Goal: Information Seeking & Learning: Learn about a topic

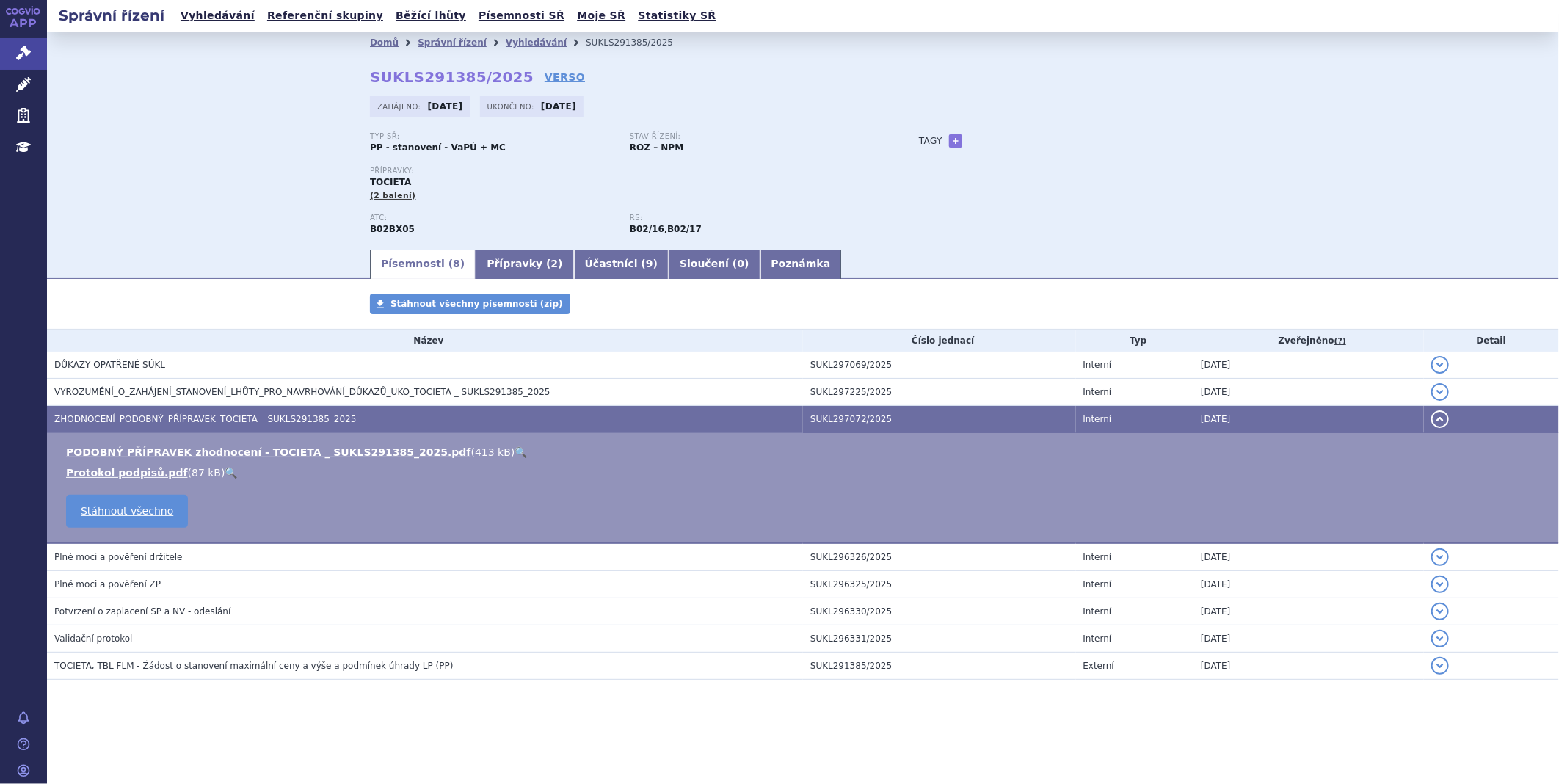
click at [33, 35] on link "APP" at bounding box center [23, 19] width 47 height 38
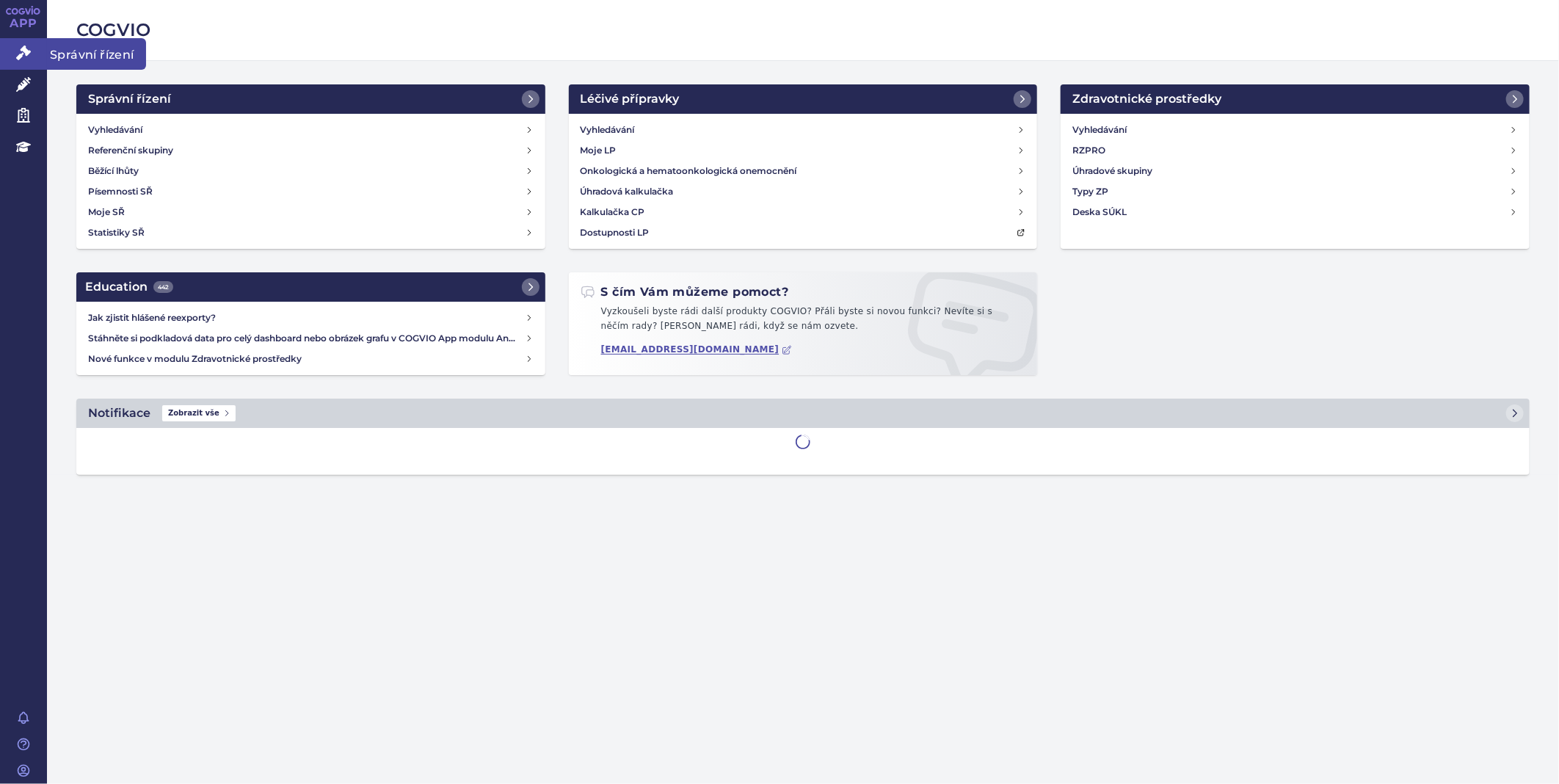
click at [33, 57] on link "Správní řízení" at bounding box center [23, 54] width 47 height 31
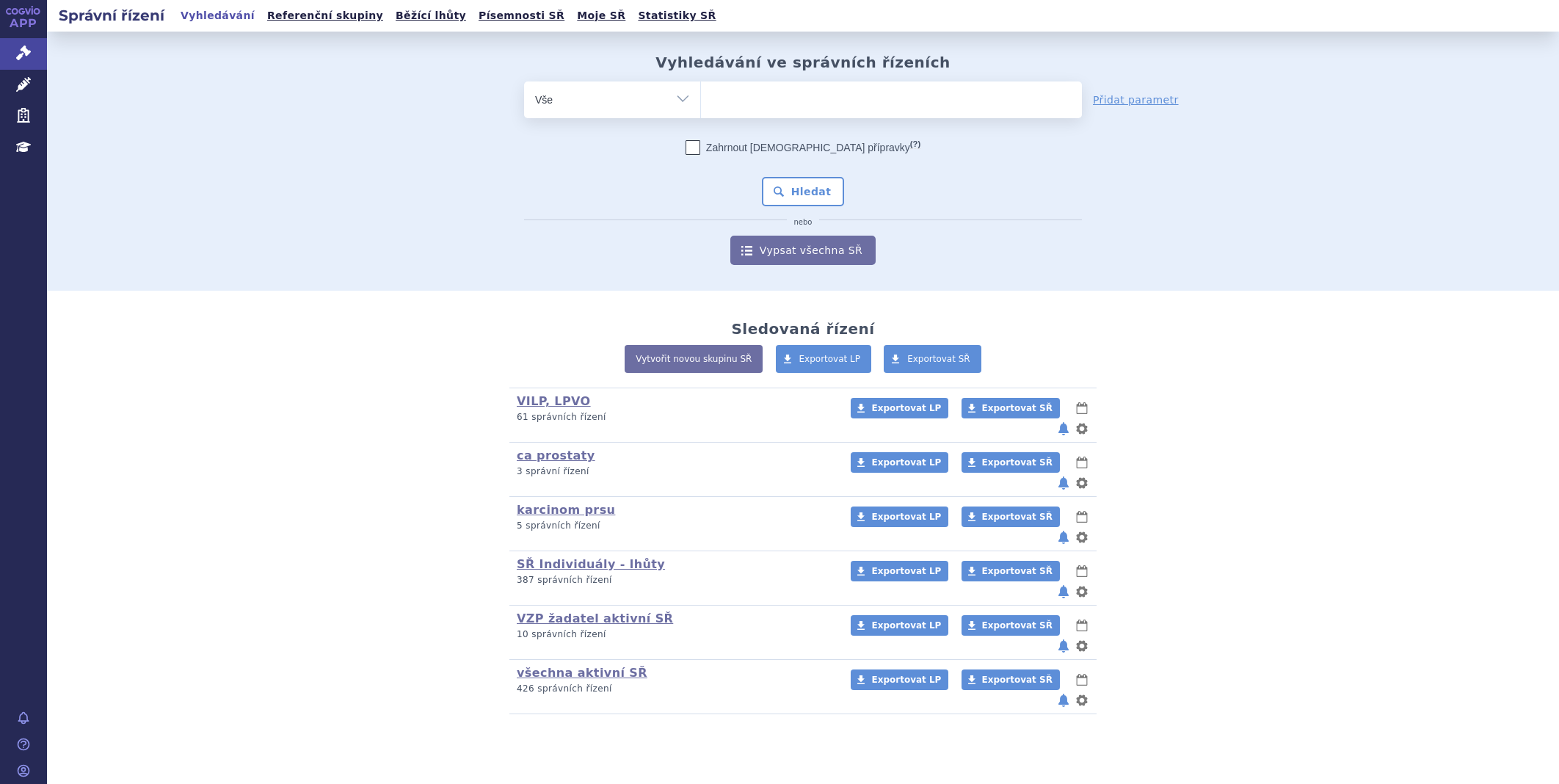
click at [742, 99] on ul at bounding box center [891, 96] width 381 height 31
click at [701, 99] on select at bounding box center [700, 99] width 1 height 37
type input "ly"
type input "lyn"
type input "lynp"
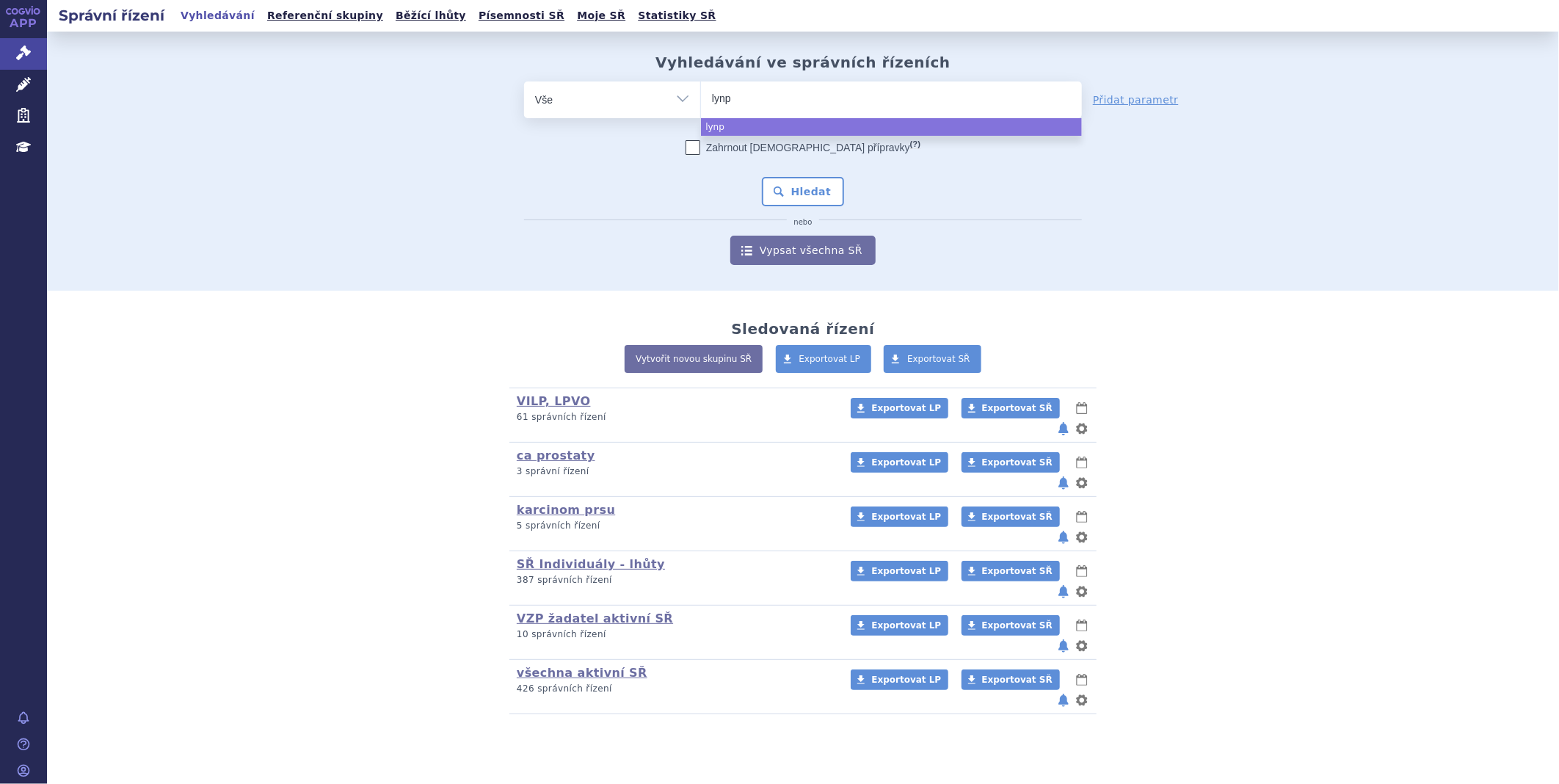
type input "lynpa"
type input "lynpar"
type input "lynparz"
select select "lynparz"
click at [784, 194] on button "Hledat" at bounding box center [803, 191] width 83 height 29
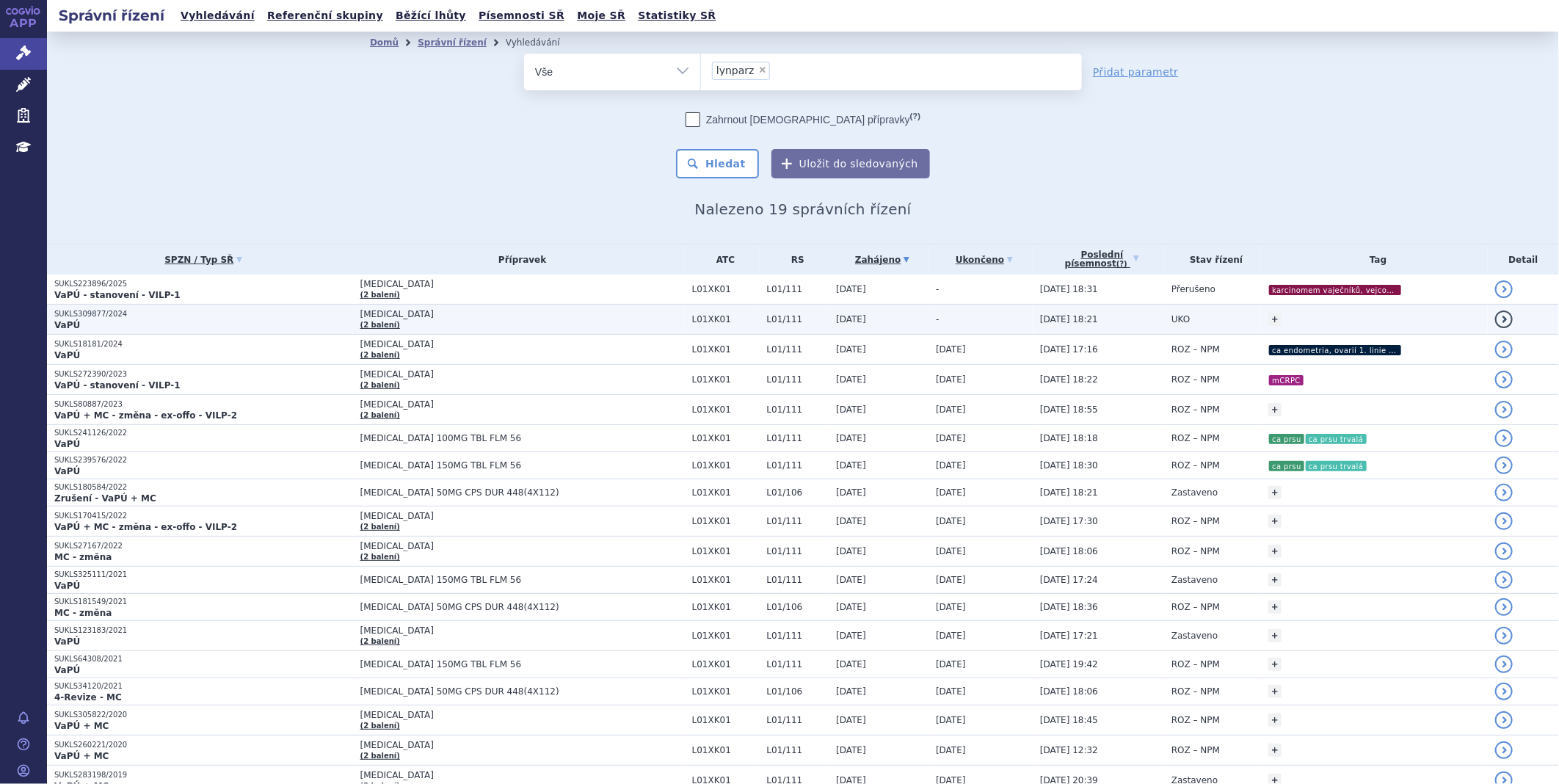
click at [92, 323] on p "VaPÚ" at bounding box center [203, 325] width 299 height 12
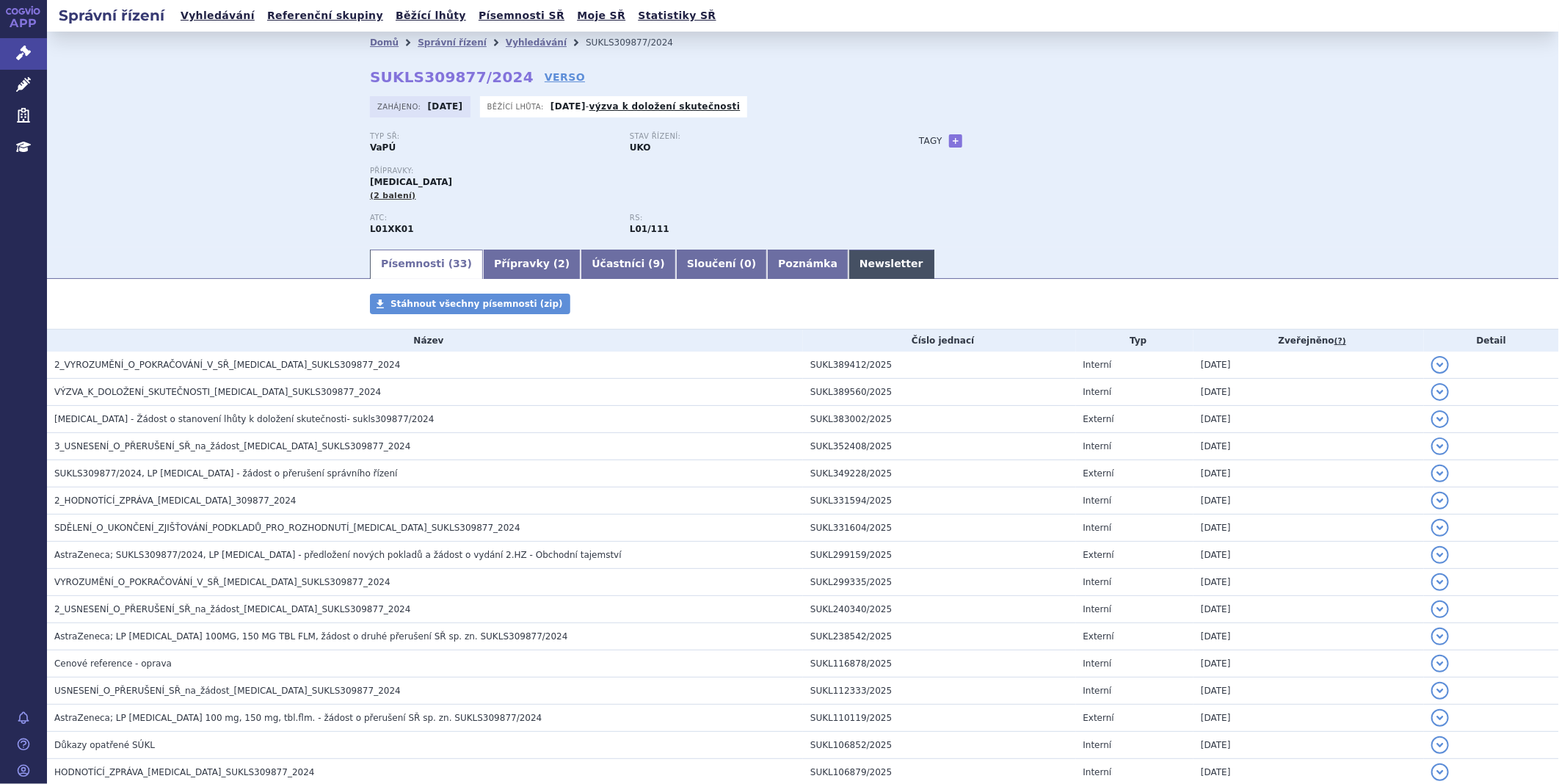
click at [849, 258] on link "Newsletter" at bounding box center [891, 264] width 86 height 29
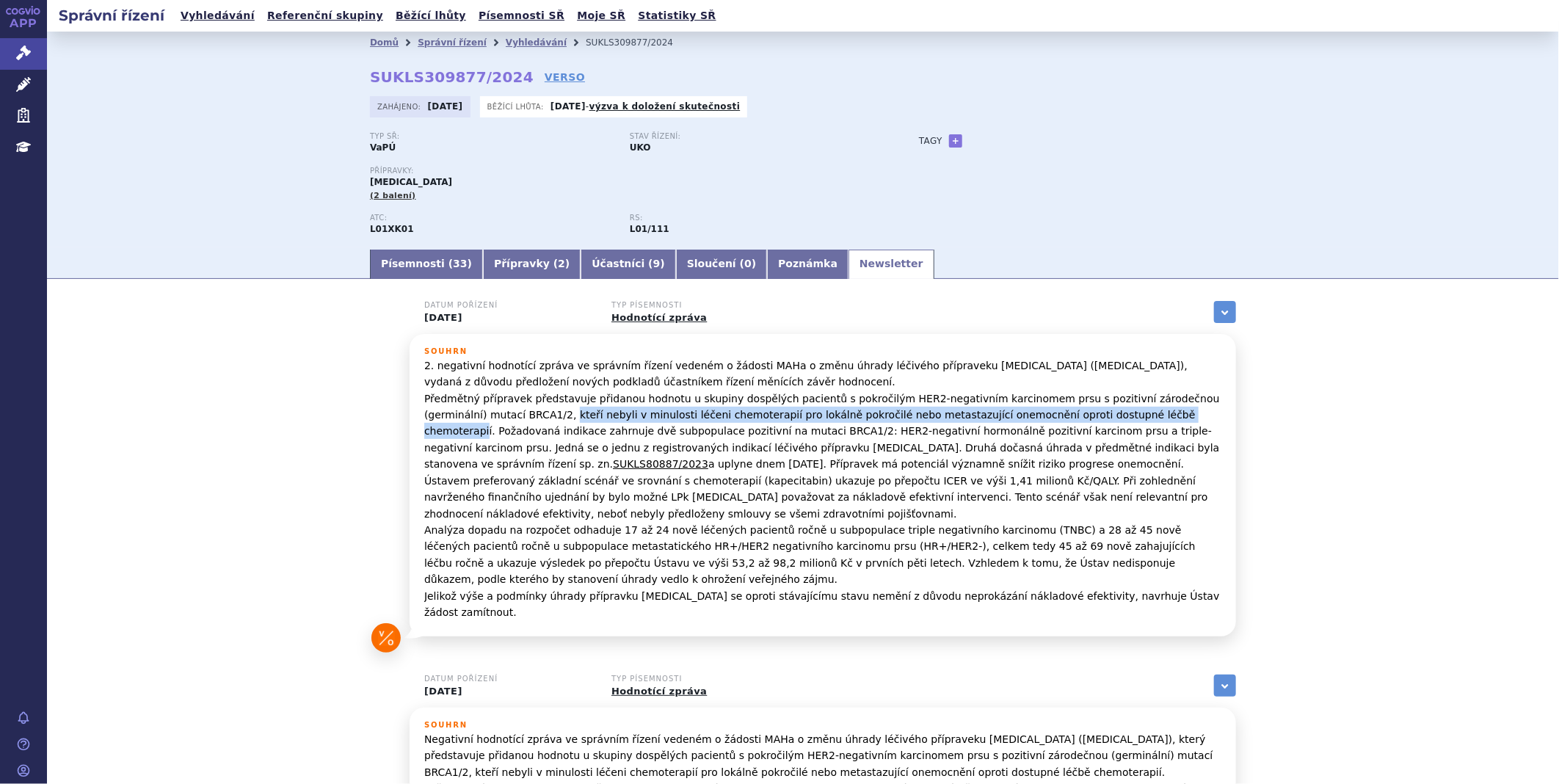
drag, startPoint x: 463, startPoint y: 417, endPoint x: 1064, endPoint y: 409, distance: 601.1
click at [1064, 409] on p "2. negativní hodnotící zpráva ve správním řízení vedeném o žádosti MAHa o změnu…" at bounding box center [823, 489] width 797 height 264
click at [418, 264] on link "Písemnosti ( 33 )" at bounding box center [426, 264] width 113 height 29
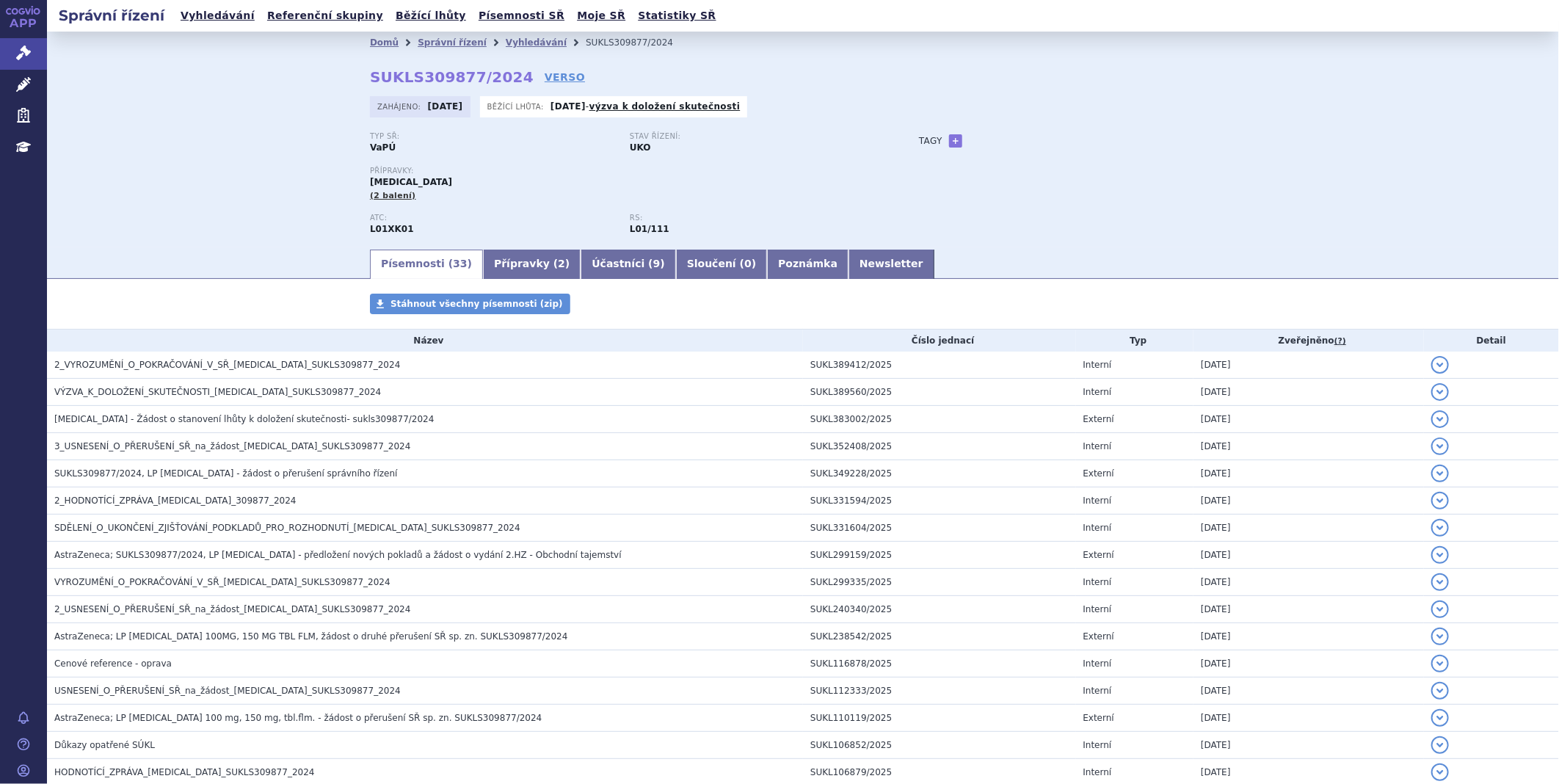
click at [418, 264] on link "Písemnosti ( 33 )" at bounding box center [426, 264] width 113 height 29
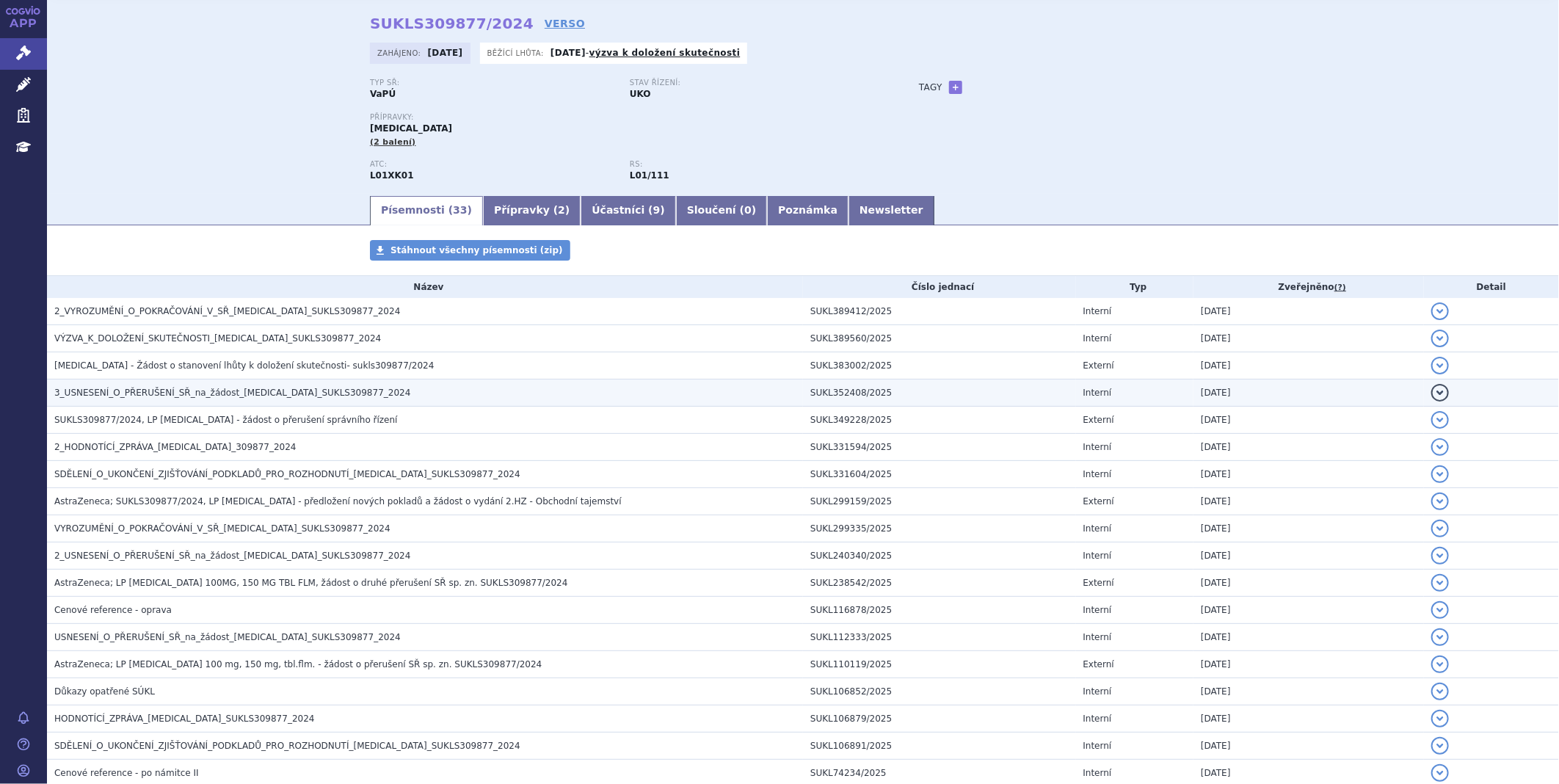
scroll to position [81, 0]
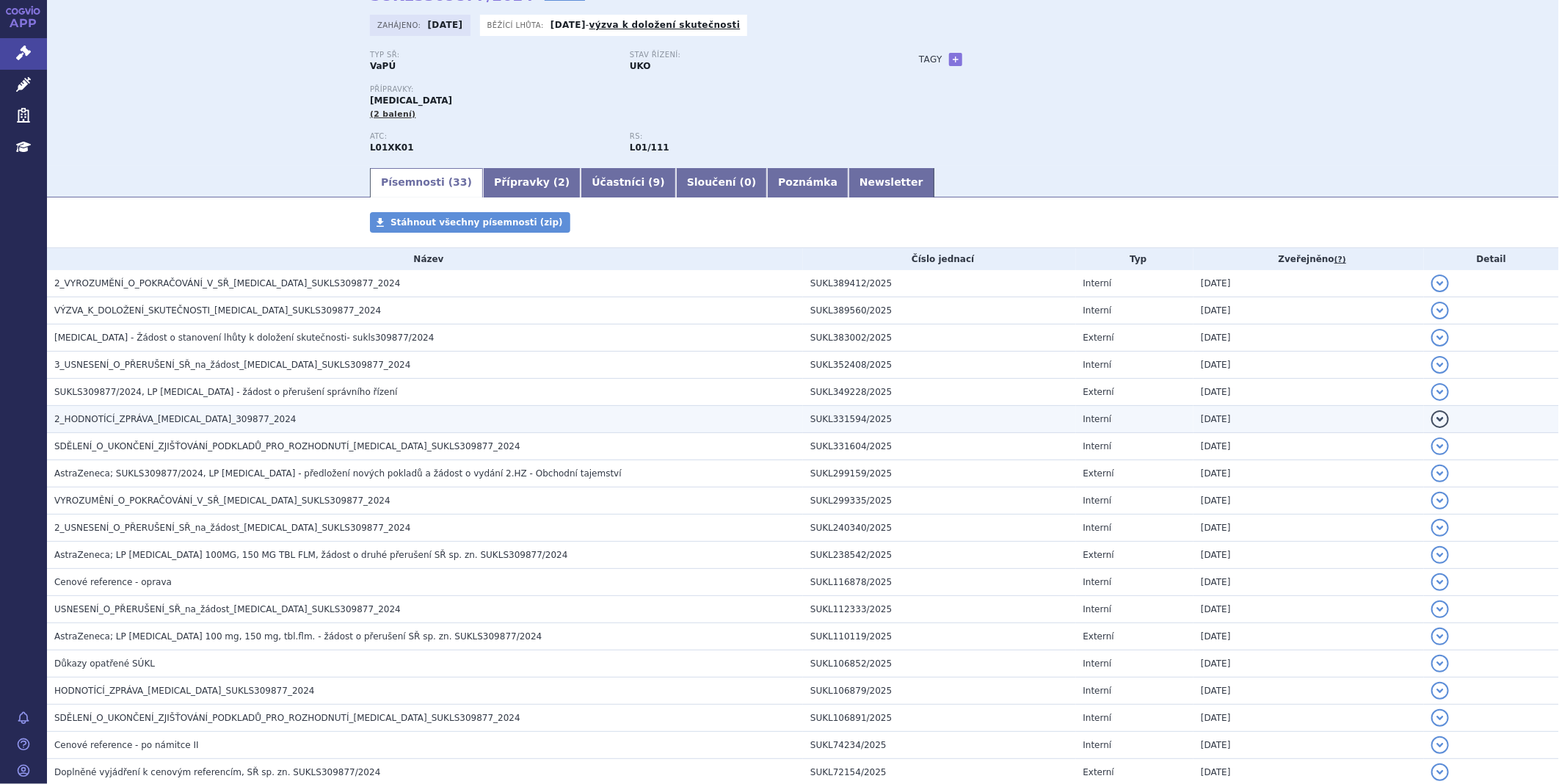
click at [146, 423] on span "2_HODNOTÍCÍ_ZPRÁVA_LYNPARZA_309877_2024" at bounding box center [175, 419] width 242 height 10
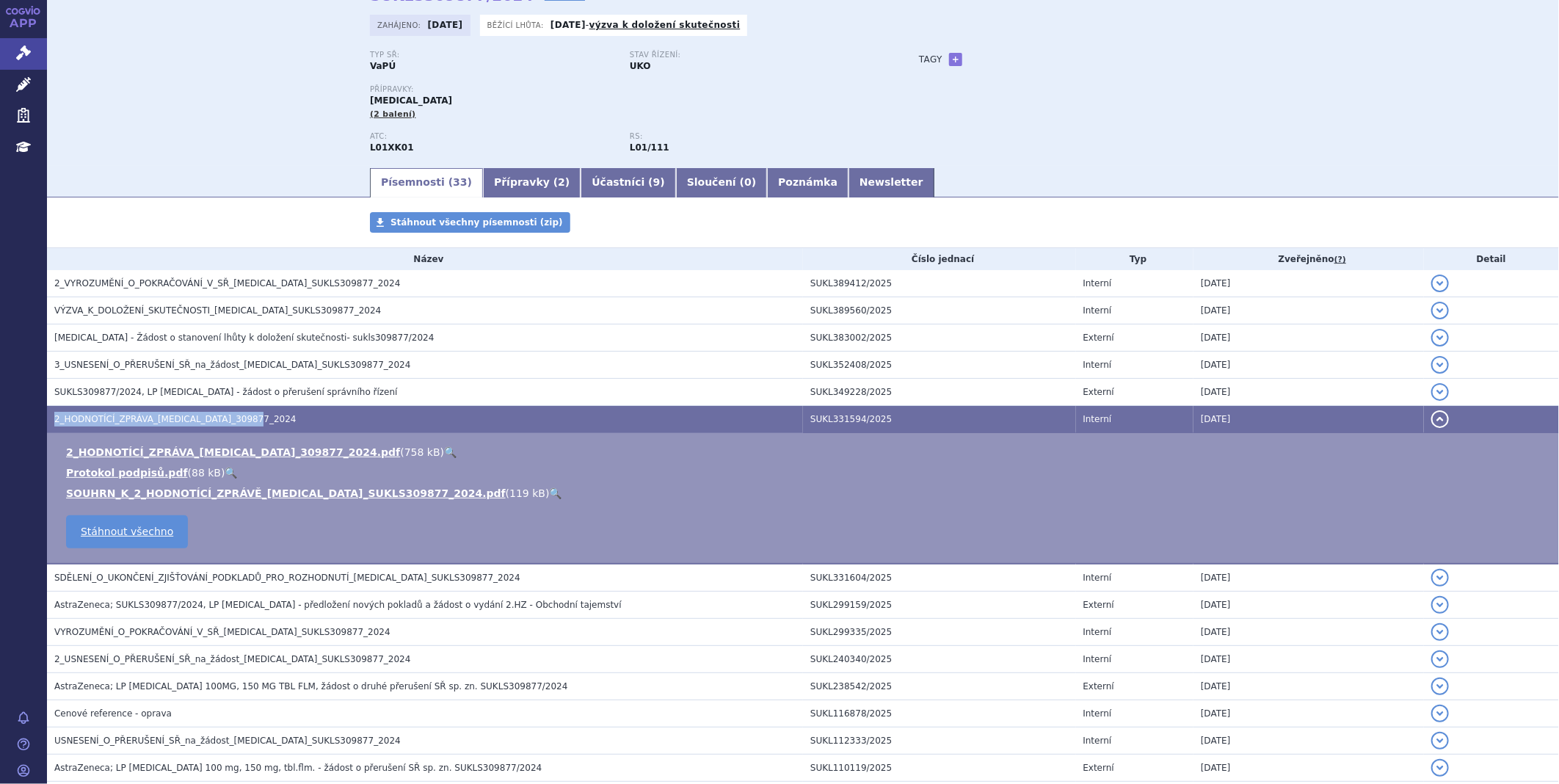
click at [146, 423] on span "2_HODNOTÍCÍ_ZPRÁVA_LYNPARZA_309877_2024" at bounding box center [175, 419] width 242 height 10
drag, startPoint x: 146, startPoint y: 423, endPoint x: 162, endPoint y: 497, distance: 75.7
click at [162, 497] on link "SOUHRN_K_2_HODNOTÍCÍ_ZPRÁVĚ_LYNPARZA_SUKLS309877_2024.pdf" at bounding box center [285, 493] width 439 height 12
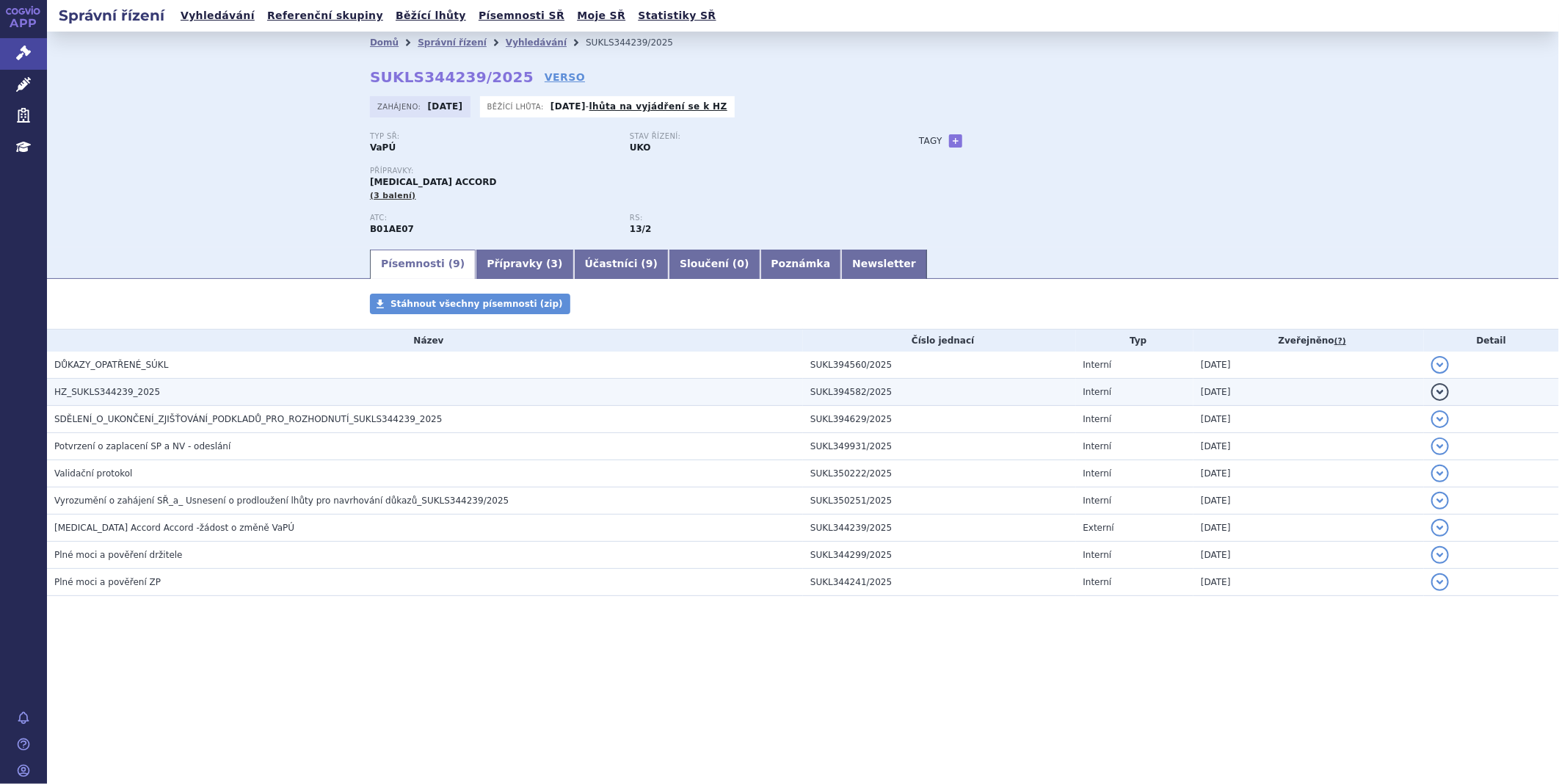
click at [143, 392] on span "HZ_SUKLS344239_2025" at bounding box center [107, 392] width 105 height 10
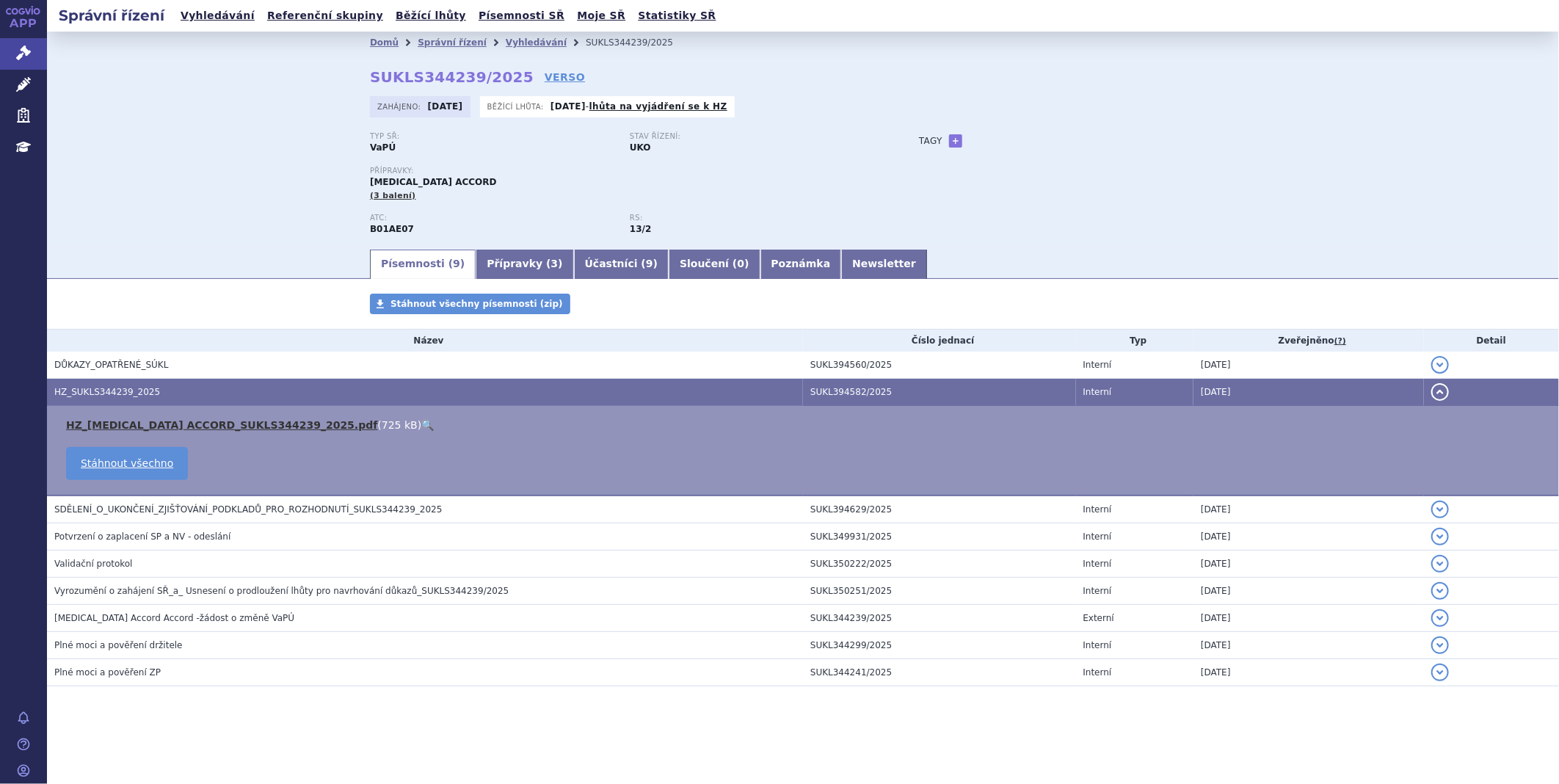
click at [155, 428] on link "HZ_[MEDICAL_DATA] ACCORD_SUKLS344239_2025.pdf" at bounding box center [222, 425] width 311 height 12
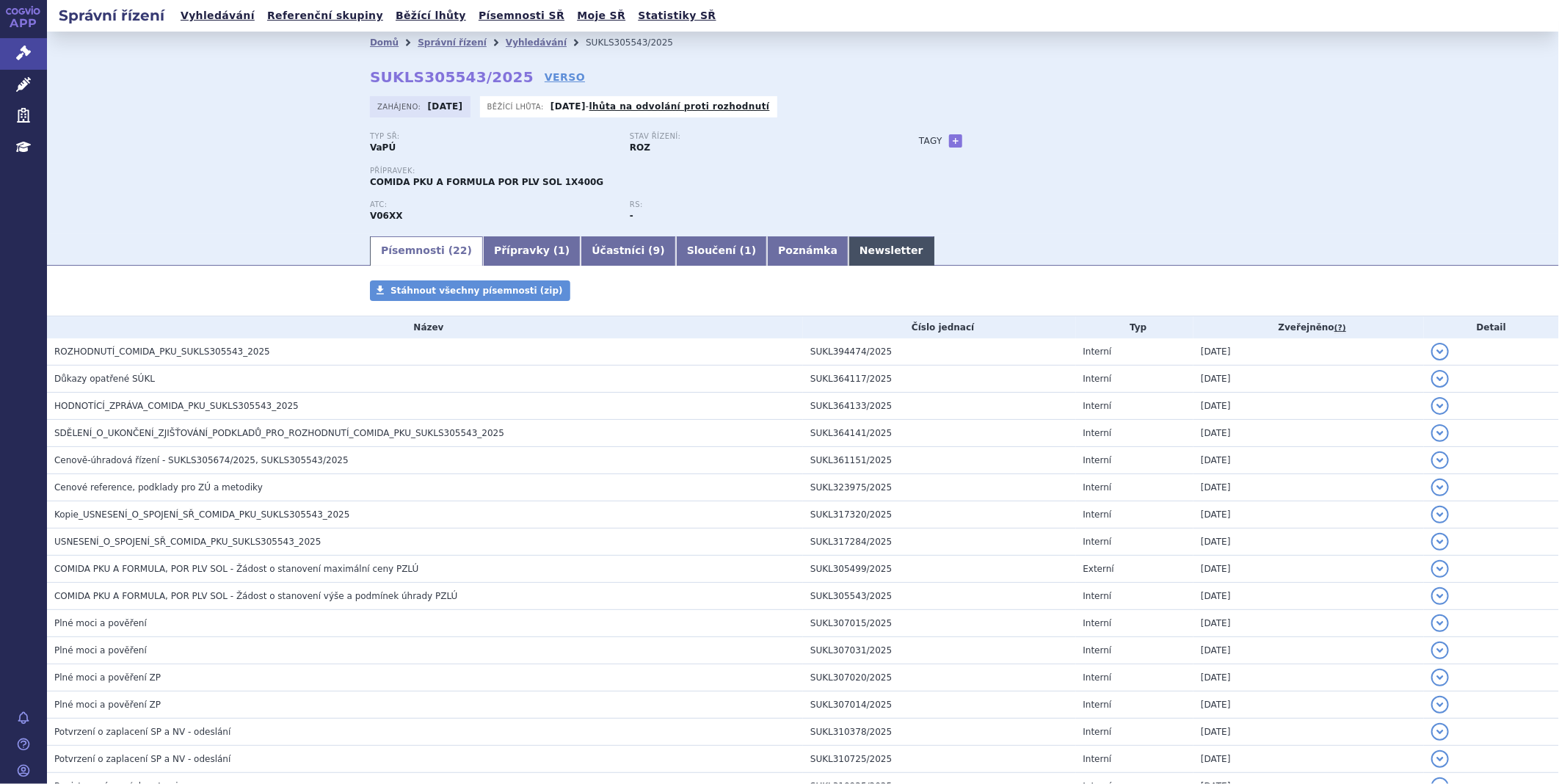
click at [849, 250] on link "Newsletter" at bounding box center [891, 250] width 86 height 29
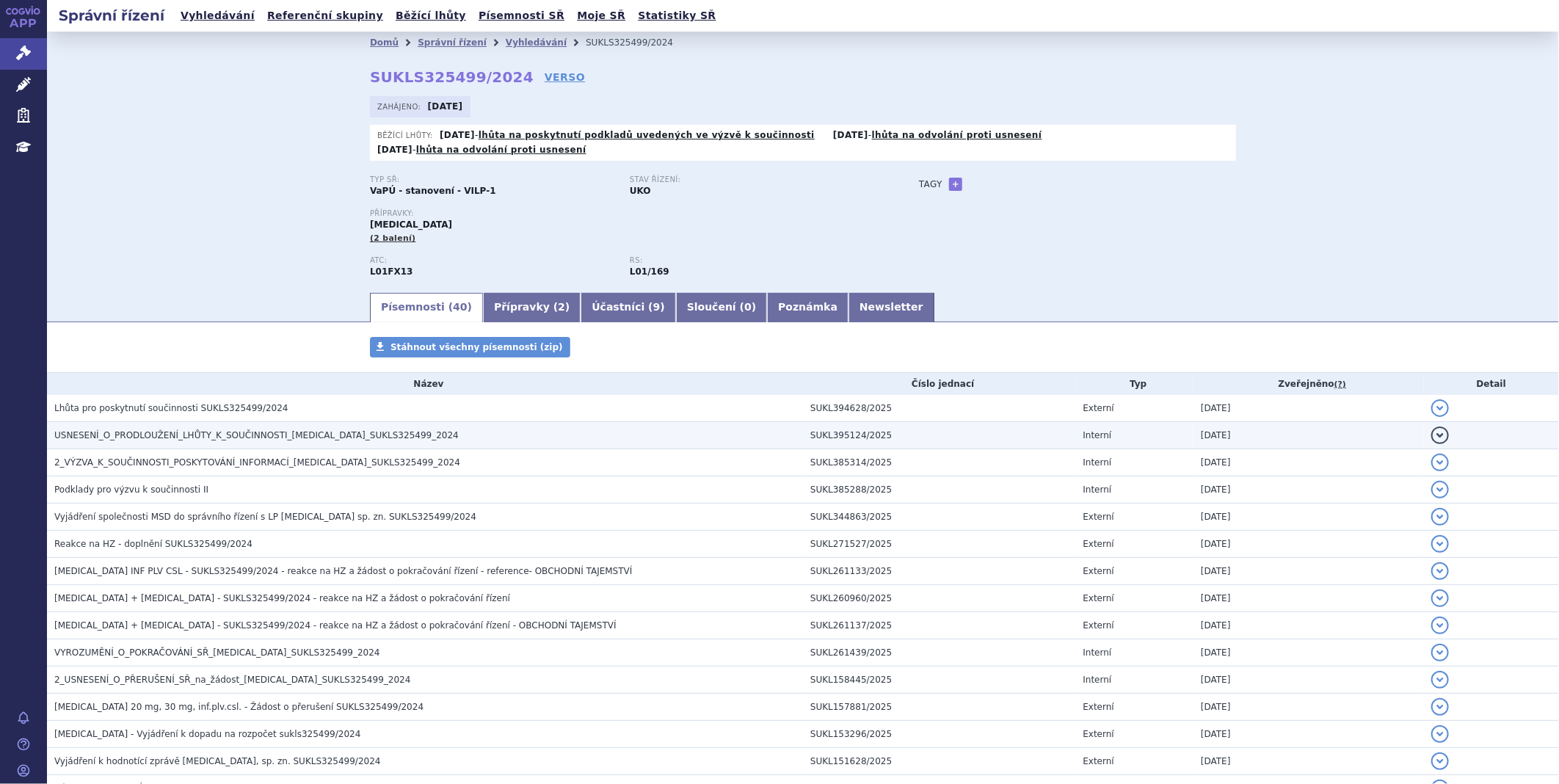
click at [131, 430] on span "USNESENÍ_O_PRODLOUŽENÍ_LHŮTY_K_SOUČINNOSTI_[MEDICAL_DATA]_SUKLS325499_2024" at bounding box center [256, 435] width 404 height 10
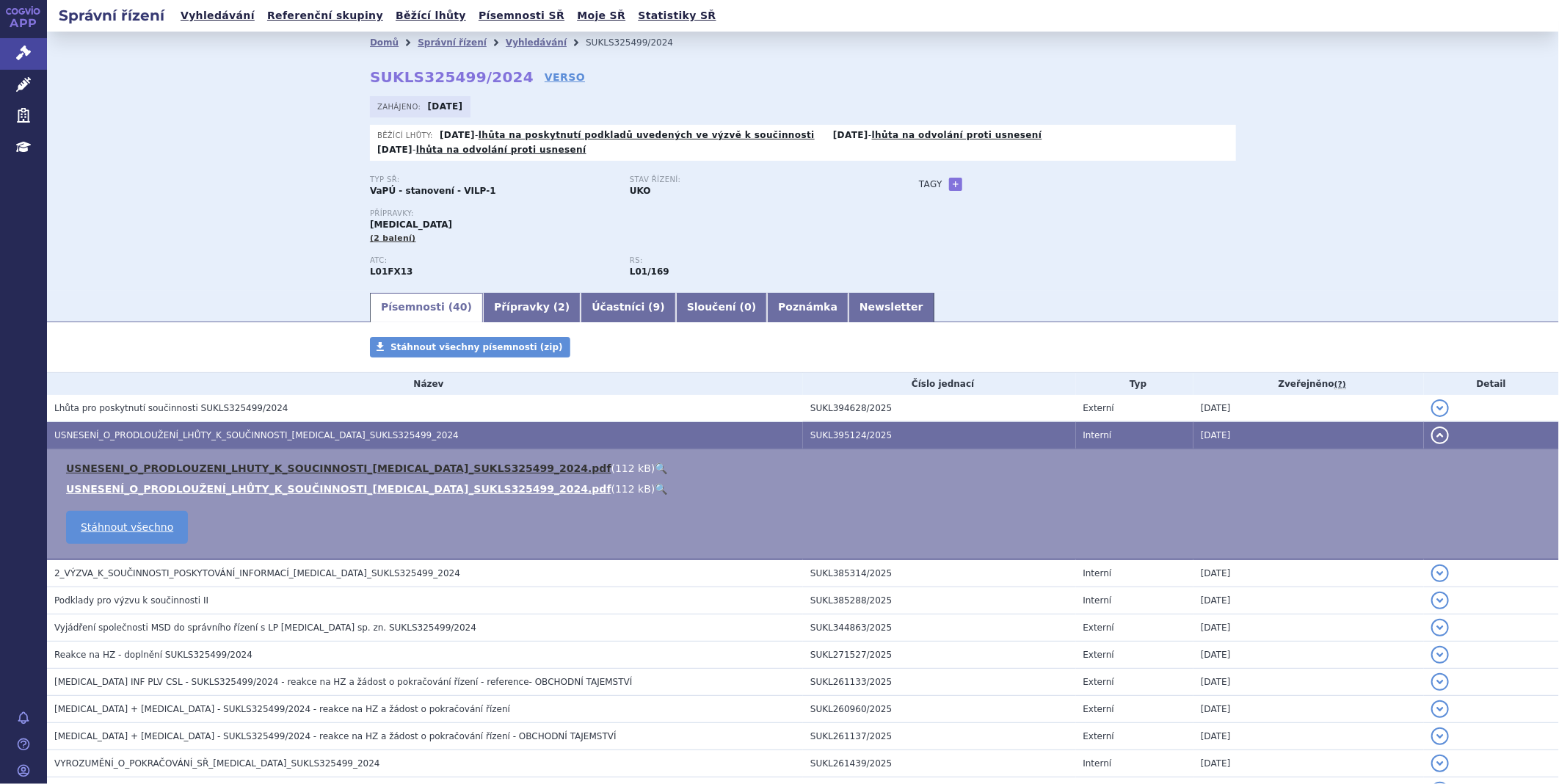
click at [138, 463] on link "USNESENI_O_PRODLOUZENI_LHUTY_K_SOUCINNOSTI_PADCEV_SUKLS325499_2024.pdf" at bounding box center [339, 469] width 546 height 12
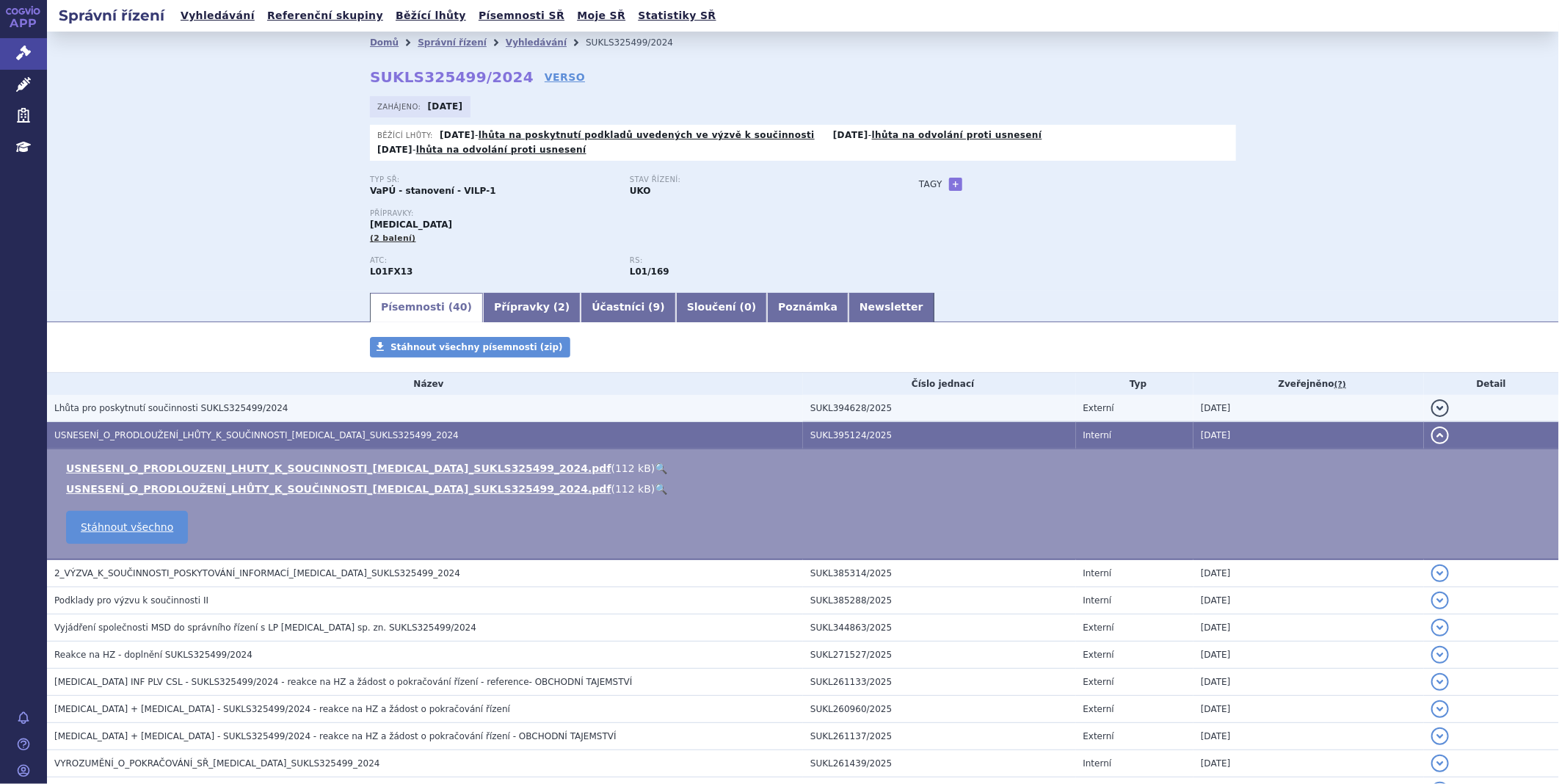
click at [163, 403] on span "Lhůta pro poskytnutí součinnosti SUKLS325499/2024" at bounding box center [172, 408] width 234 height 10
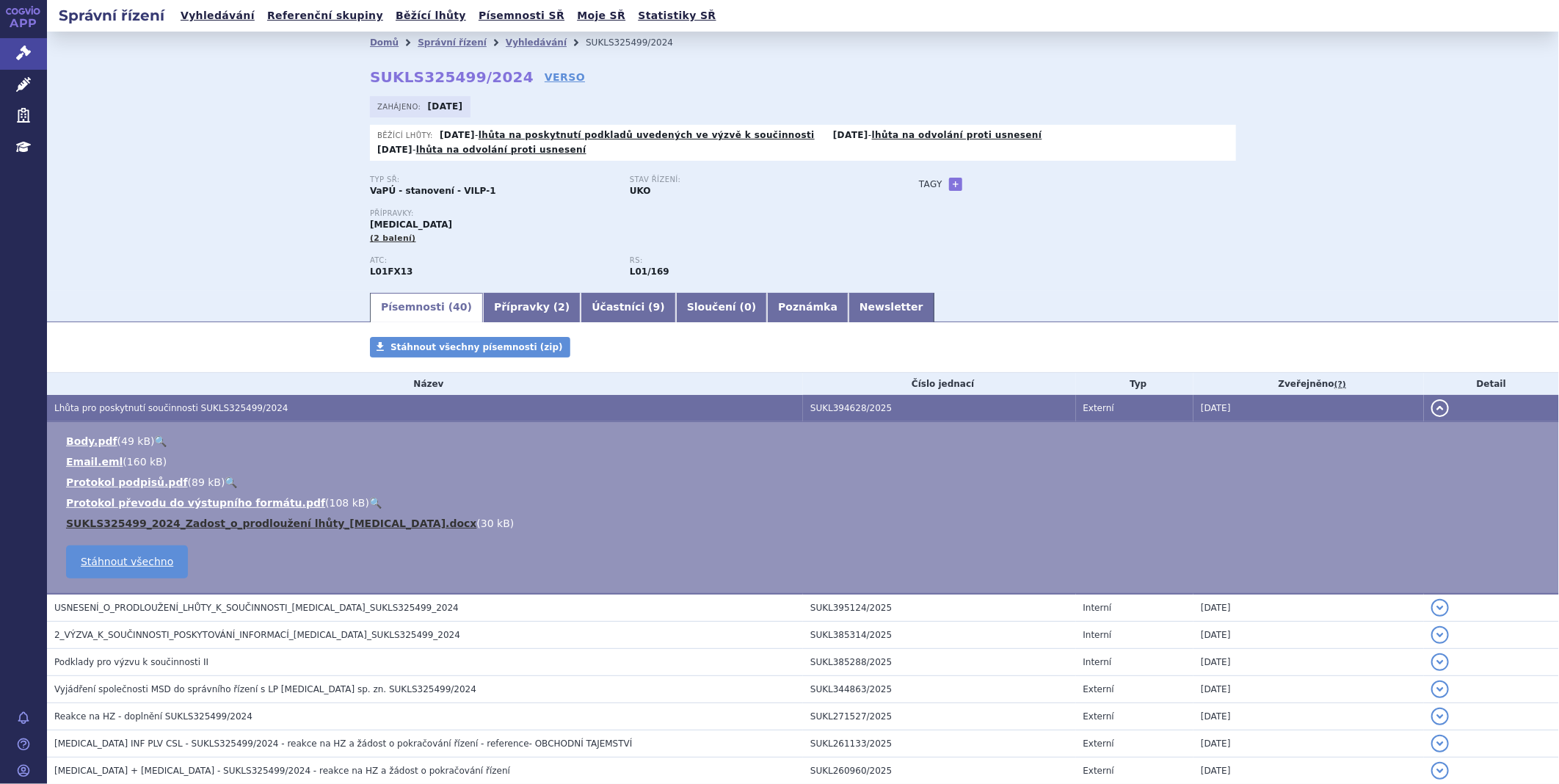
click at [126, 517] on link "SUKLS325499_2024_Zadost_o_prodloužení lhůty_Padcev.docx" at bounding box center [271, 523] width 411 height 12
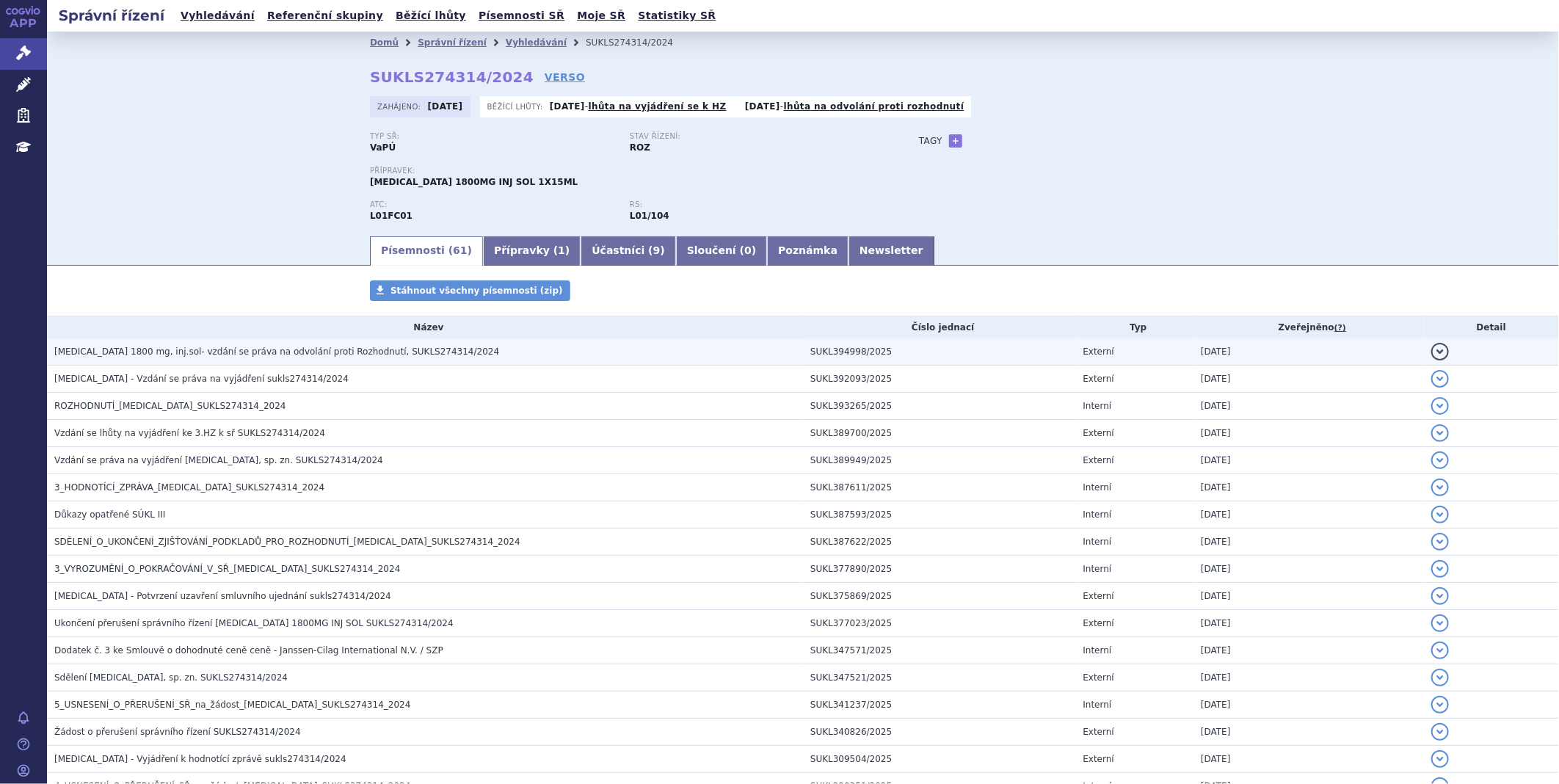
click at [257, 356] on span "[MEDICAL_DATA] 1800 mg, inj.sol- vzdání se práva na odvolání proti Rozhodnutí, …" at bounding box center [277, 351] width 445 height 10
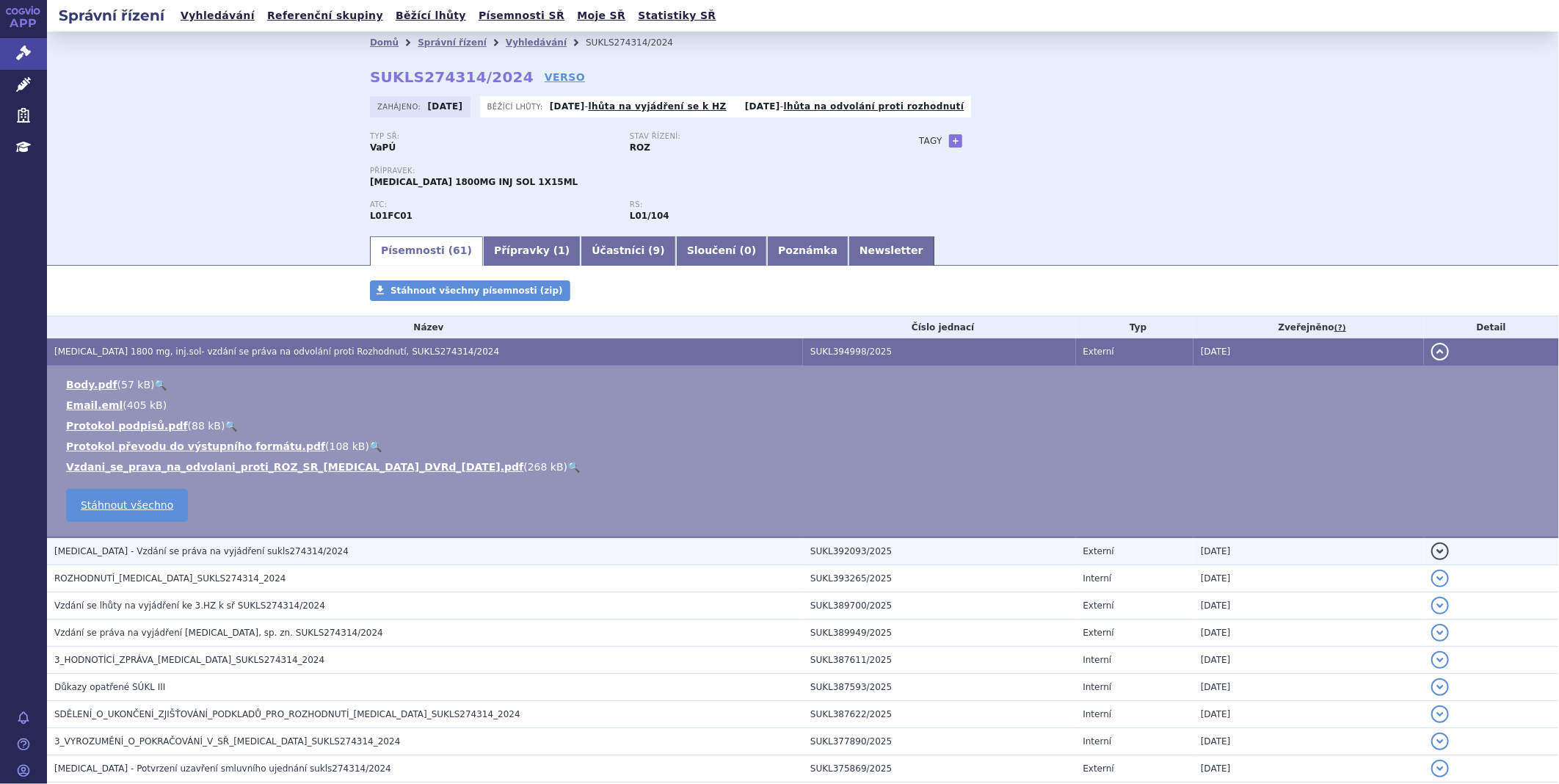
click at [151, 551] on span "[MEDICAL_DATA] - Vzdání se práva na vyjádření sukls274314/2024" at bounding box center [202, 551] width 295 height 10
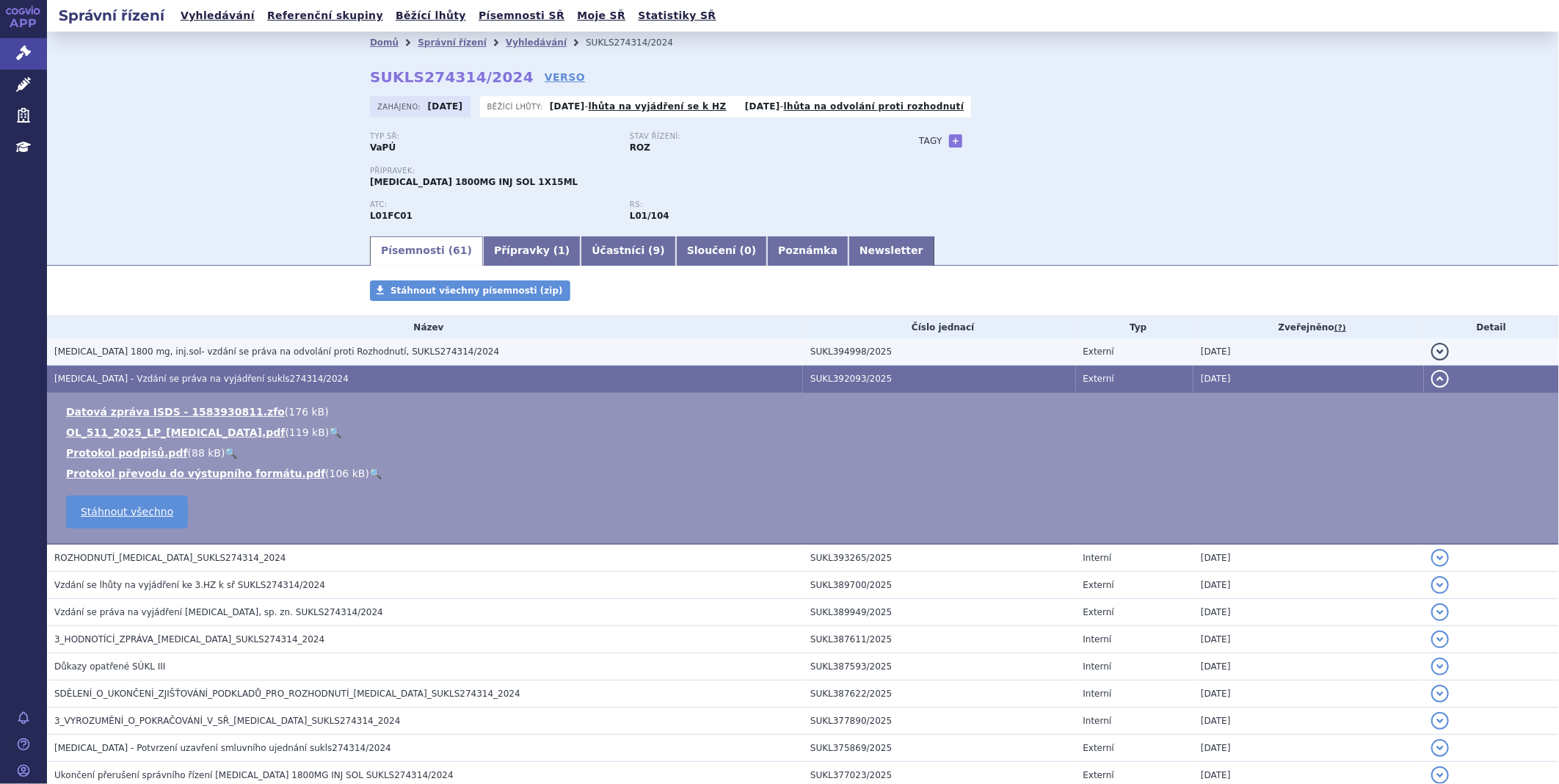
click at [187, 350] on span "[MEDICAL_DATA] 1800 mg, inj.sol- vzdání se práva na odvolání proti Rozhodnutí, …" at bounding box center [277, 351] width 445 height 10
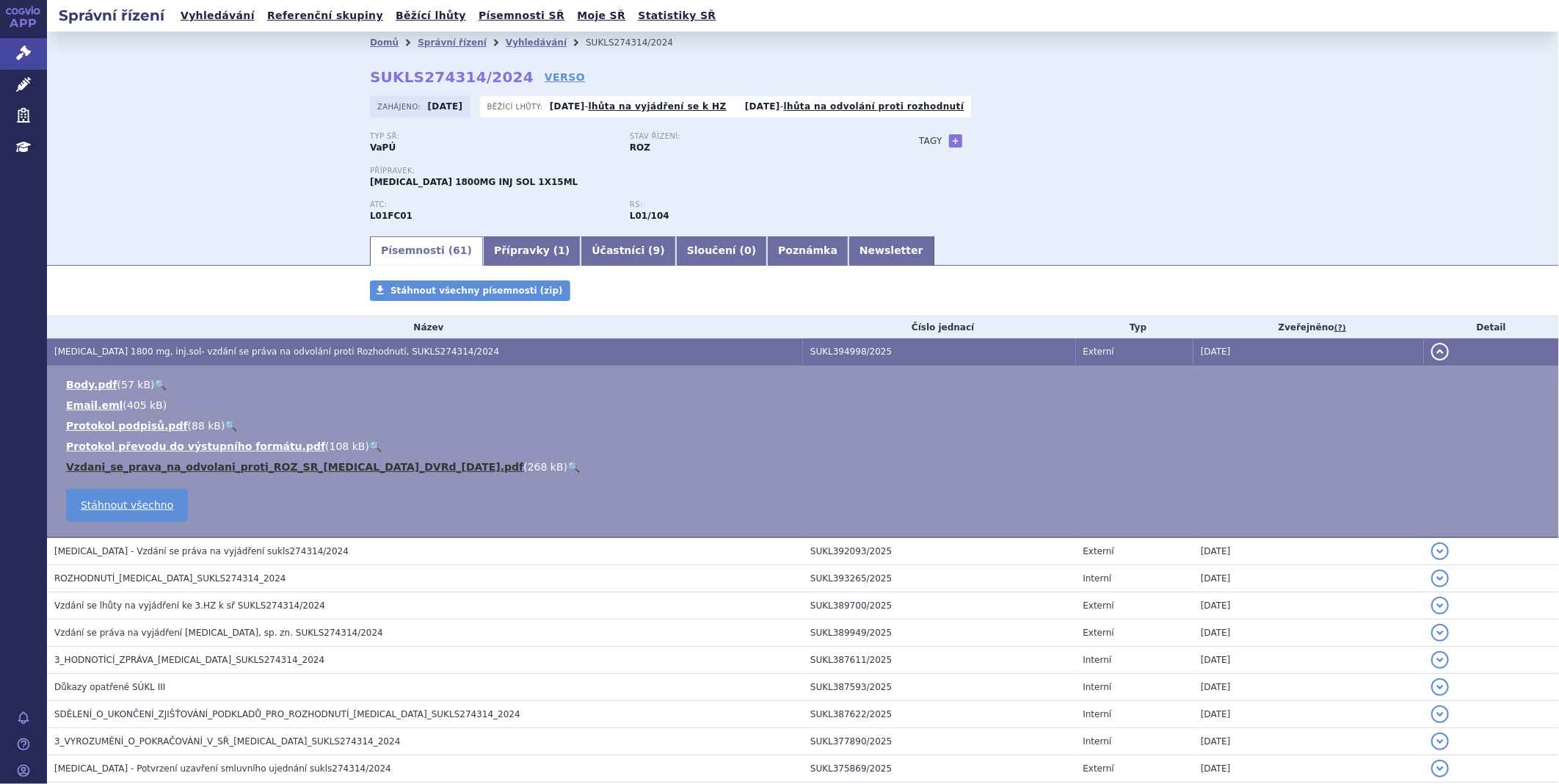
click at [162, 473] on link "Vzdani_se_prava_na_odvolani_proti_ROZ_SR_[MEDICAL_DATA]_DVRd_[DATE].pdf" at bounding box center [295, 467] width 457 height 12
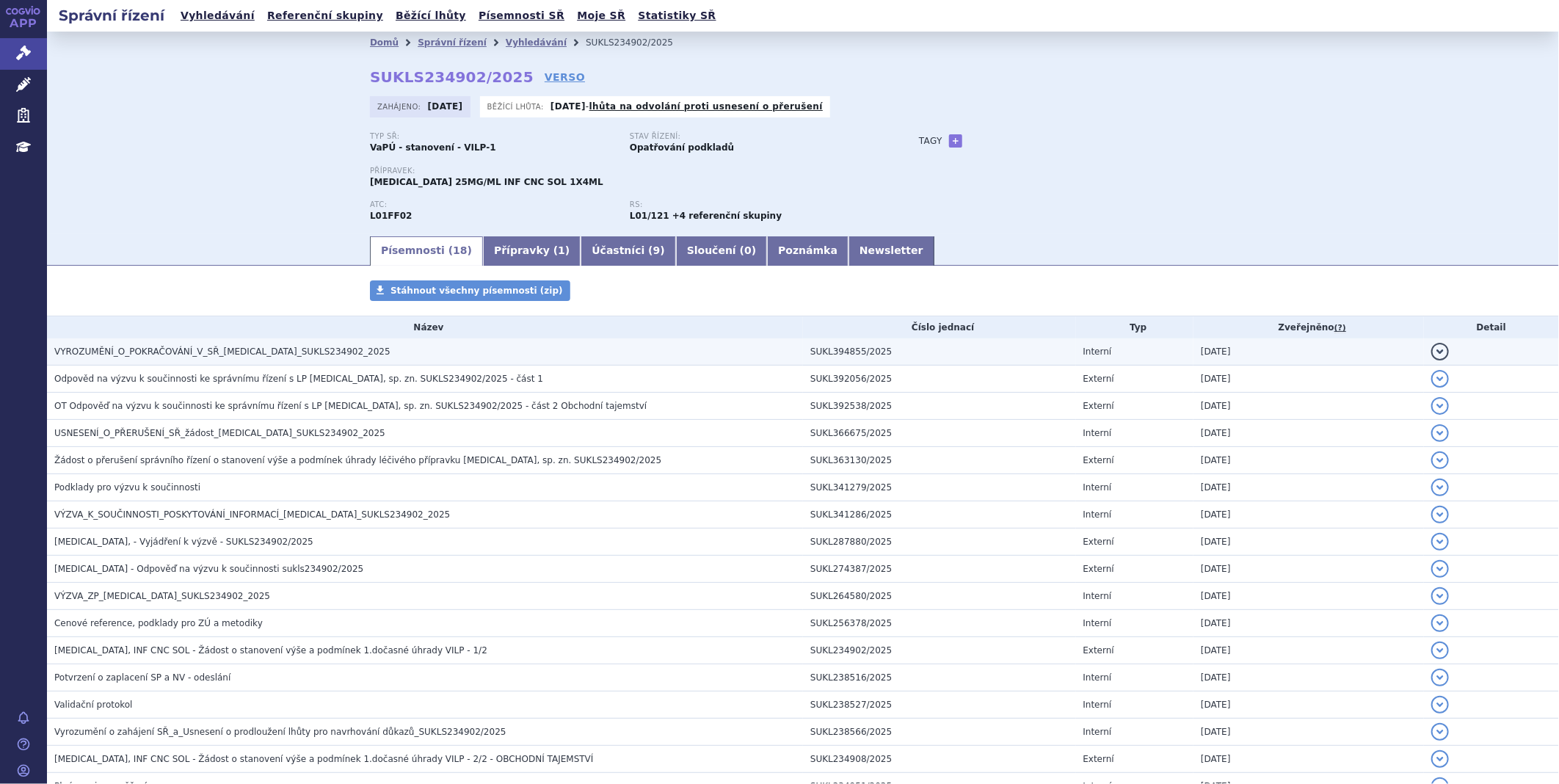
click at [340, 343] on td "VYROZUMĚNÍ_O_POKRAČOVÁNÍ_V_SŘ_[MEDICAL_DATA]_SUKLS234902_2025" at bounding box center [424, 351] width 756 height 27
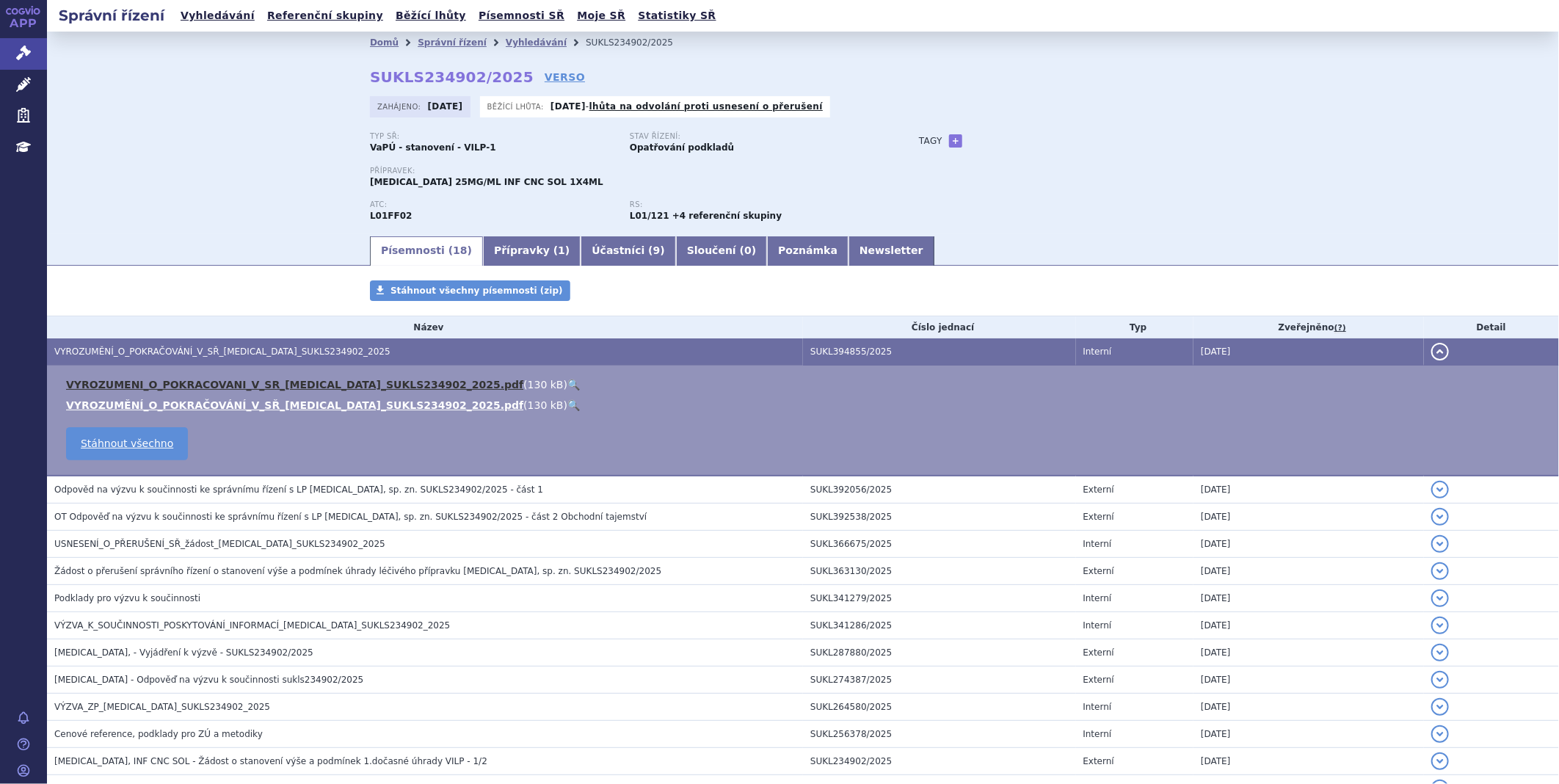
click at [309, 380] on link "VYROZUMENI_O_POKRACOVANI_V_SR_[MEDICAL_DATA]_SUKLS234902_2025.pdf" at bounding box center [295, 385] width 457 height 12
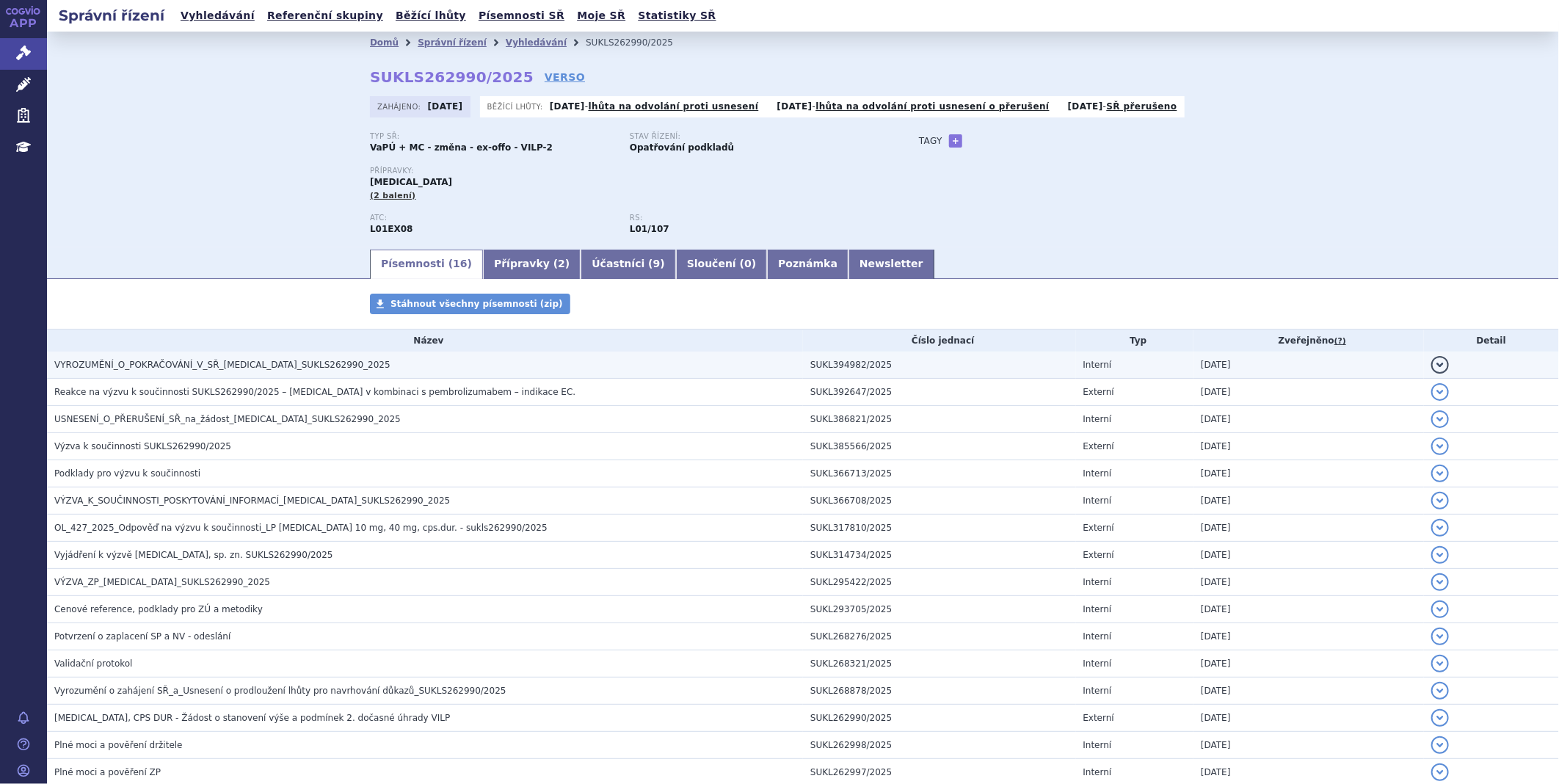
click at [215, 372] on h3 "VYROZUMĚNÍ_O_POKRAČOVÁNÍ_V_SŘ_[MEDICAL_DATA]_SUKLS262990_2025" at bounding box center [428, 365] width 749 height 15
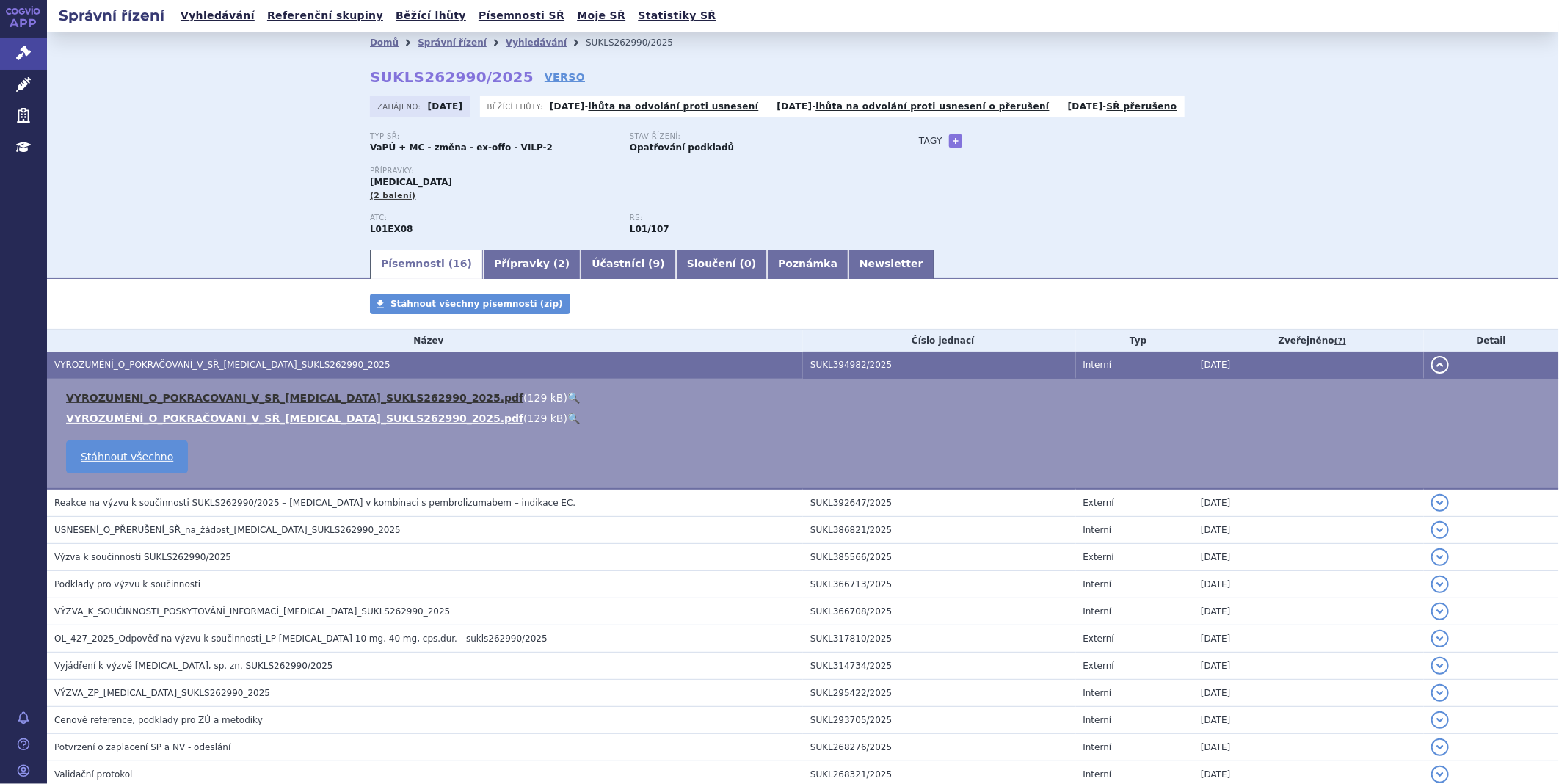
click at [218, 401] on link "VYROZUMENI_O_POKRACOVANI_V_SR_[MEDICAL_DATA]_SUKLS262990_2025.pdf" at bounding box center [295, 397] width 457 height 12
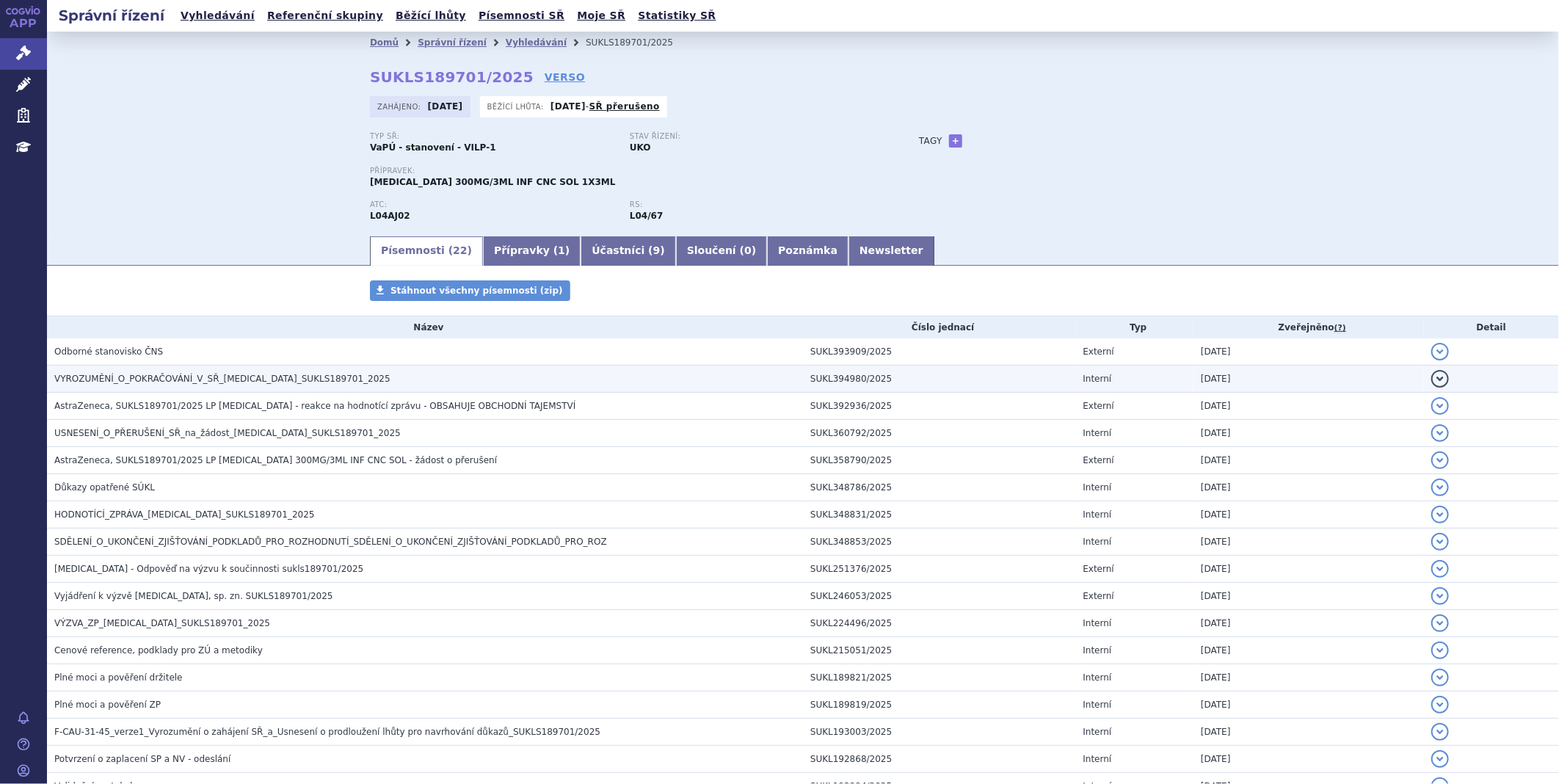
click at [141, 378] on span "VYROZUMĚNÍ_O_POKRAČOVÁNÍ_V_SŘ_ULTOMIRIS_SUKLS189701_2025" at bounding box center [223, 378] width 336 height 10
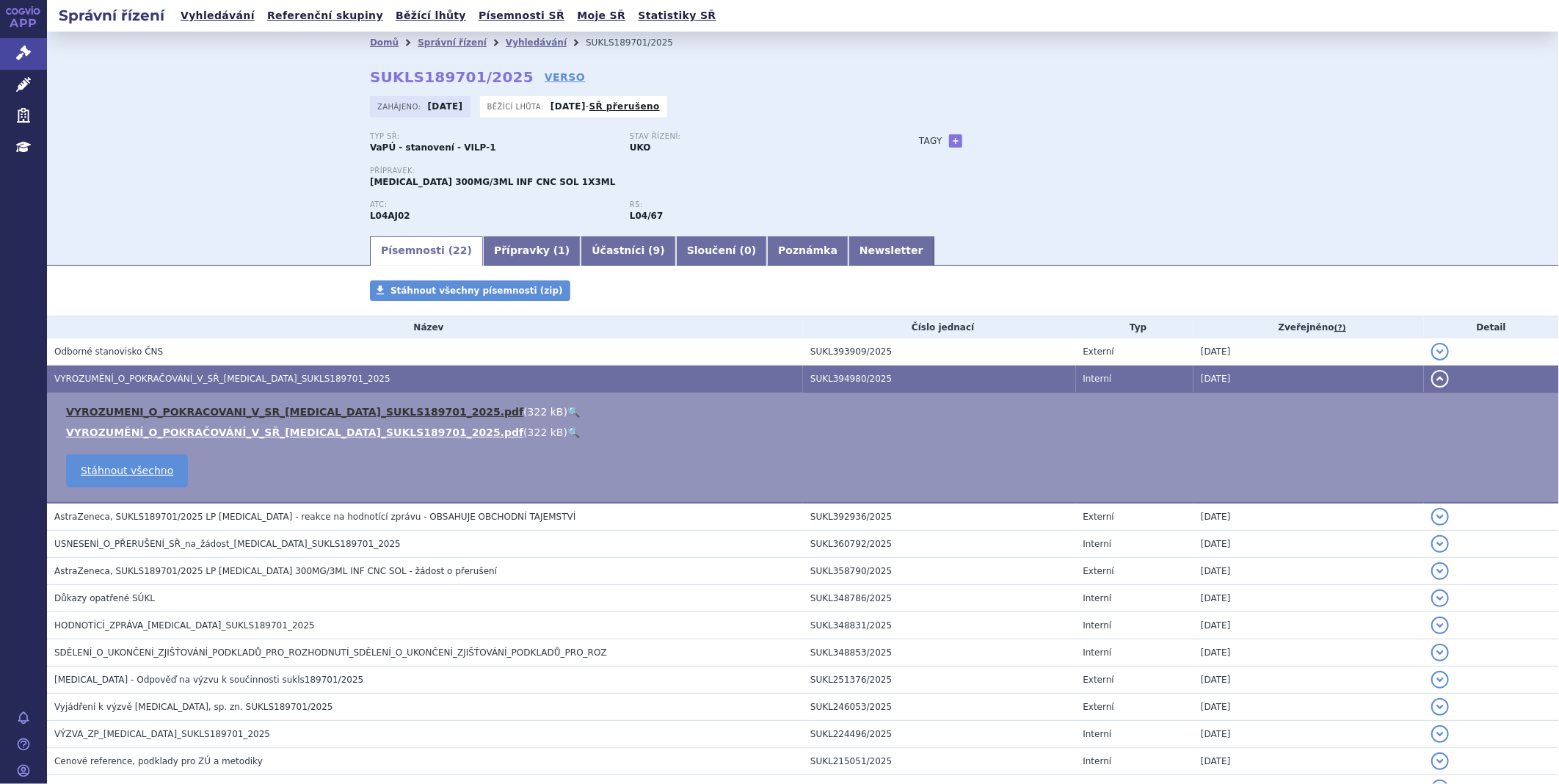
click at [152, 416] on link "VYROZUMENI_O_POKRACOVANI_V_SR_ULTOMIRIS_SUKLS189701_2025.pdf" at bounding box center [295, 412] width 457 height 12
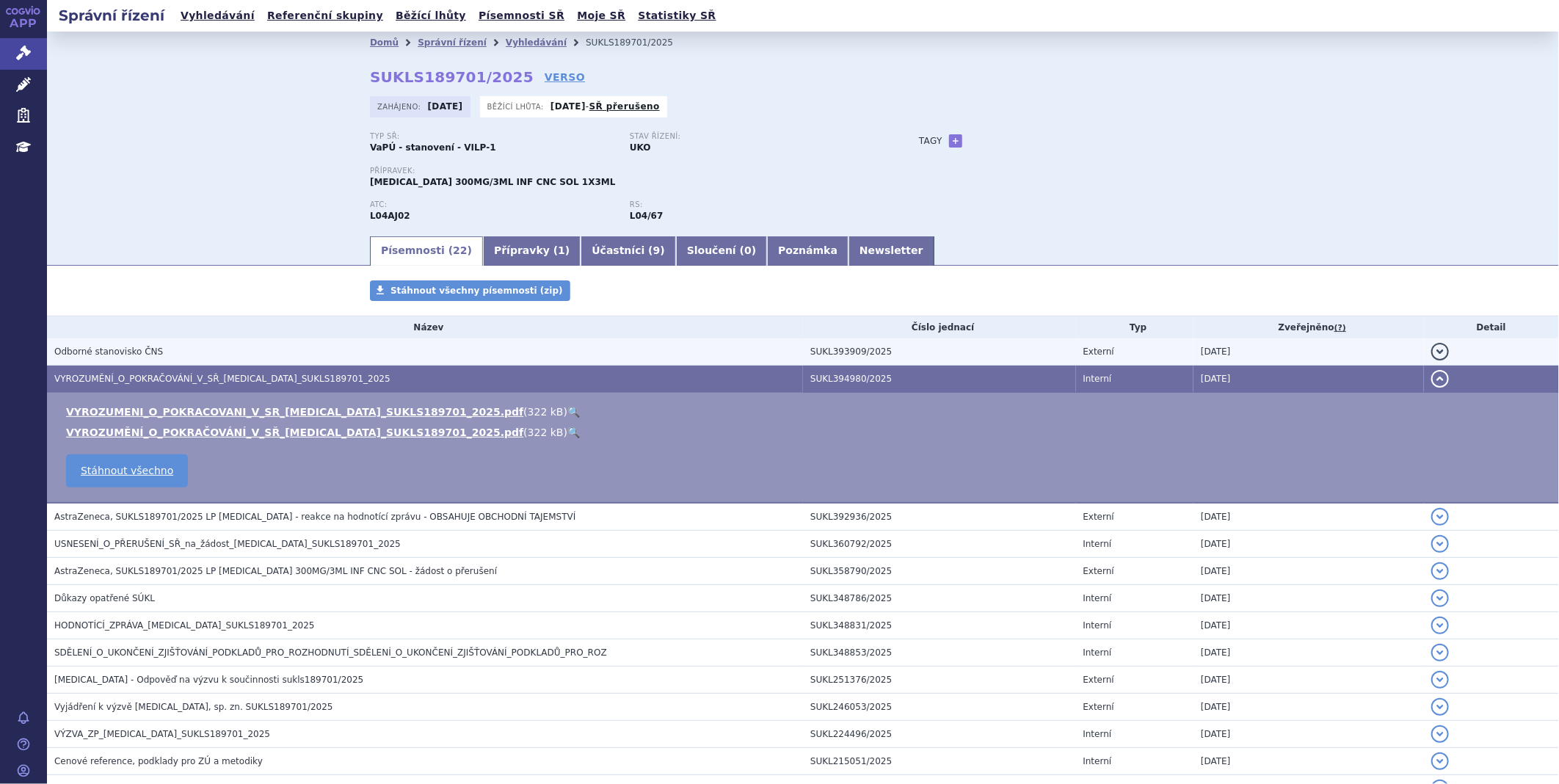
click at [295, 359] on h3 "Odborné stanovisko ČNS" at bounding box center [428, 351] width 749 height 15
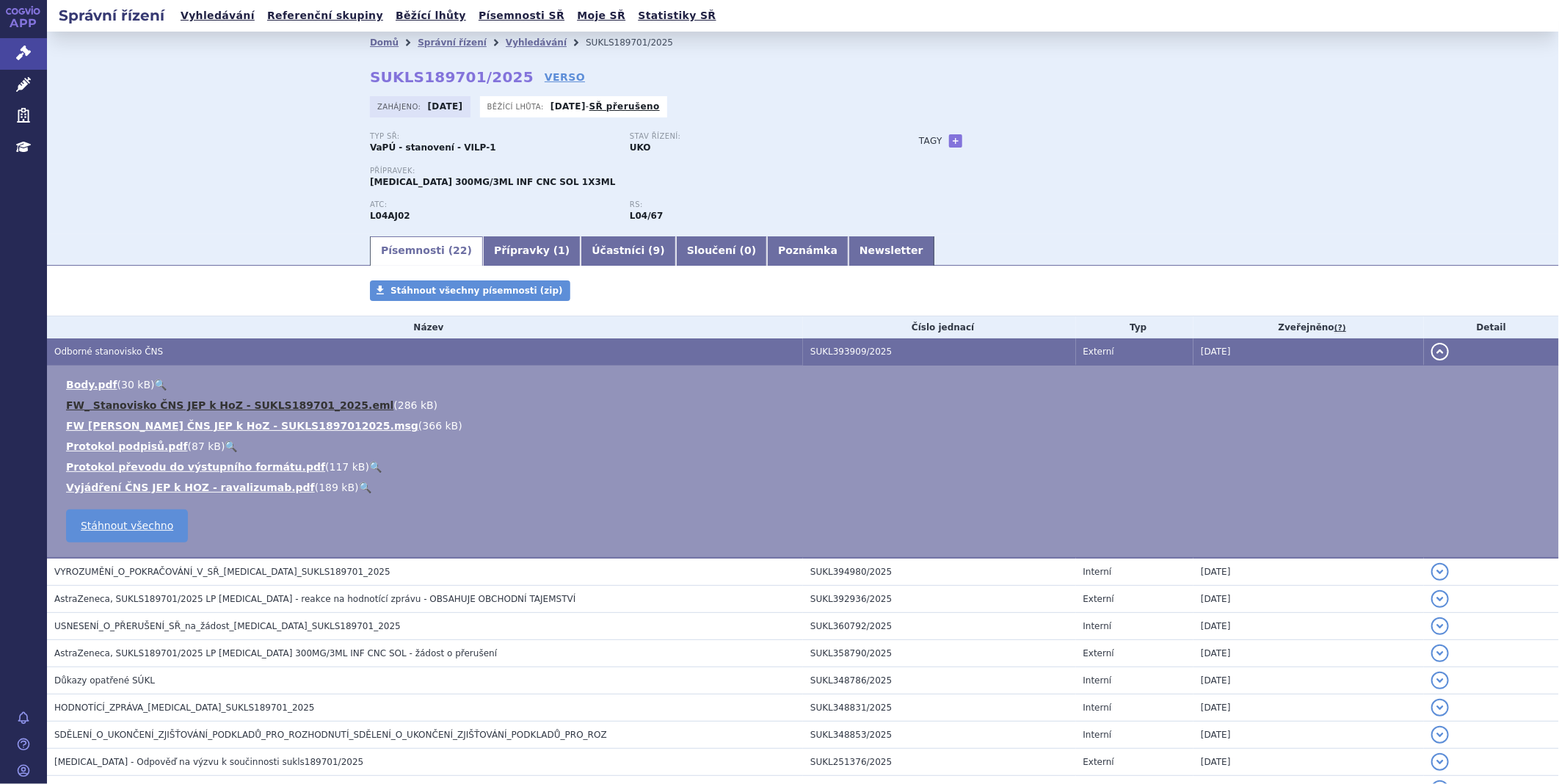
click at [209, 406] on link "FW_ Stanovisko ČNS JEP k HoZ - SUKLS189701_2025.eml" at bounding box center [229, 405] width 327 height 12
click at [526, 484] on li "Vyjádření ČNS JEP k HOZ - ravalizumab.pdf ( 189 kB ) 🔍" at bounding box center [805, 488] width 1478 height 15
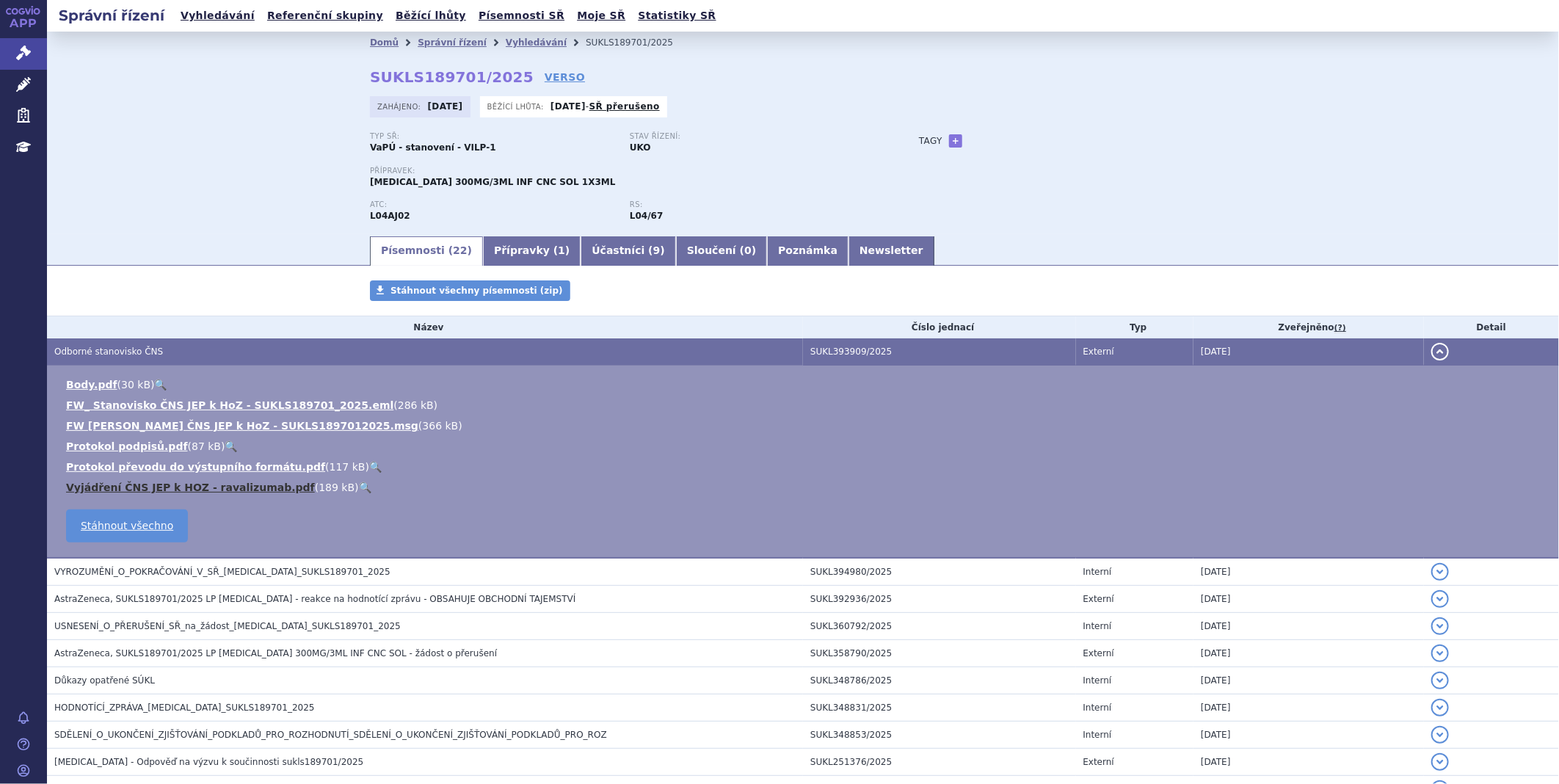
click at [223, 489] on link "Vyjádření ČNS JEP k HOZ - ravalizumab.pdf" at bounding box center [190, 487] width 249 height 12
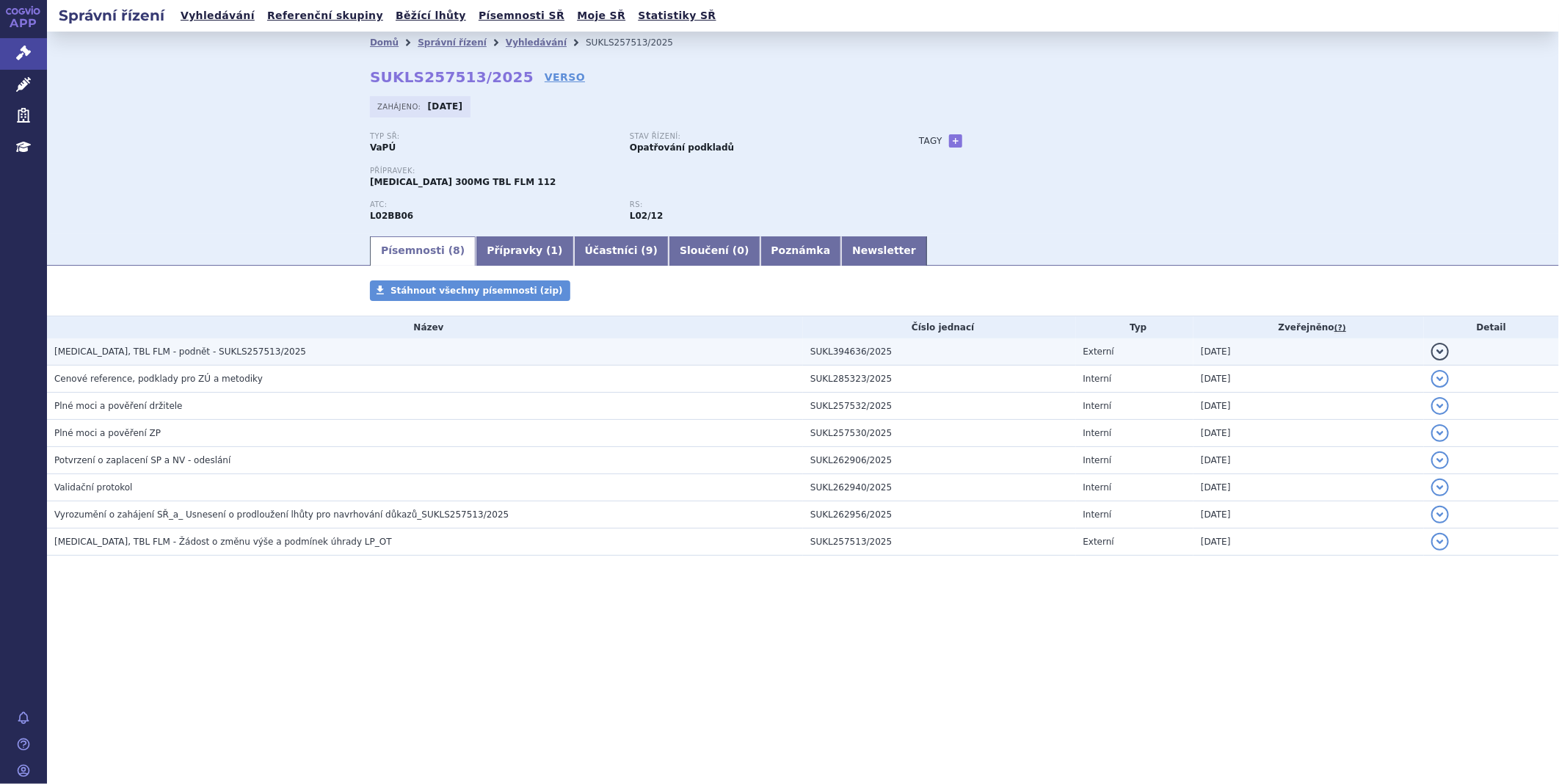
click at [196, 352] on span "NUBEQA, TBL FLM - podnět - SUKLS257513/2025" at bounding box center [180, 351] width 252 height 10
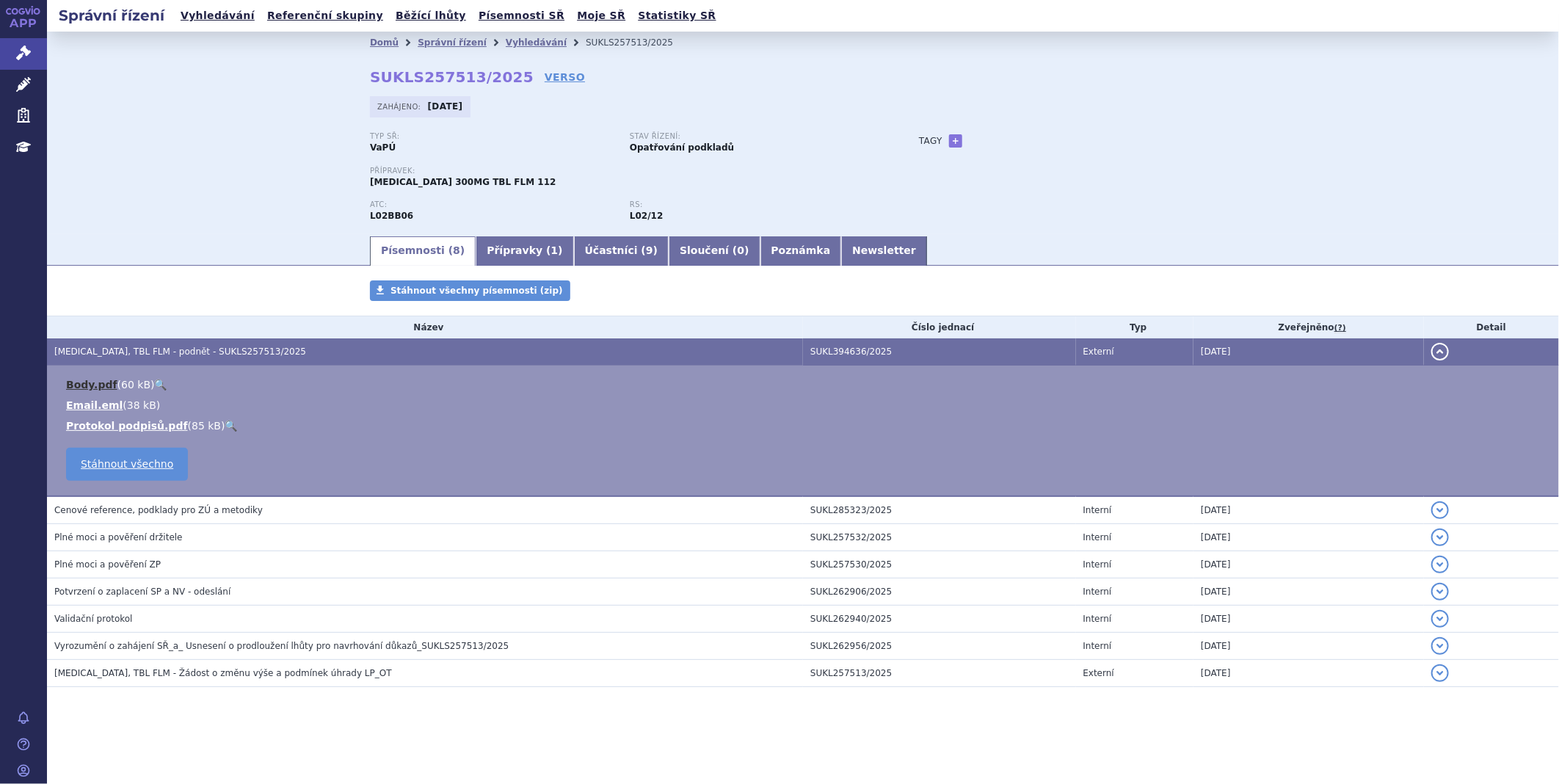
click at [74, 382] on link "Body.pdf" at bounding box center [91, 385] width 51 height 12
